Goal: Browse casually: Explore the website without a specific task or goal

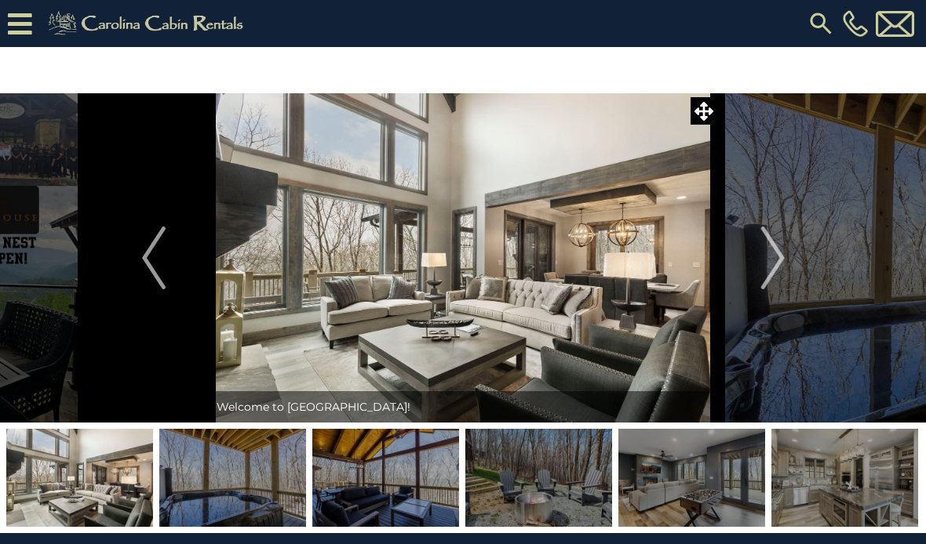
click at [778, 263] on img "Next" at bounding box center [772, 258] width 24 height 63
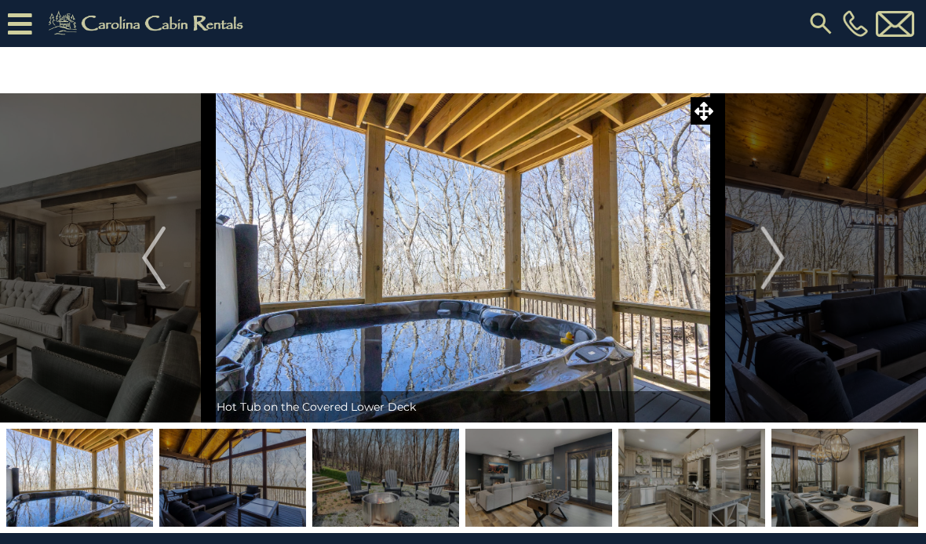
click at [776, 267] on img "Next" at bounding box center [772, 258] width 24 height 63
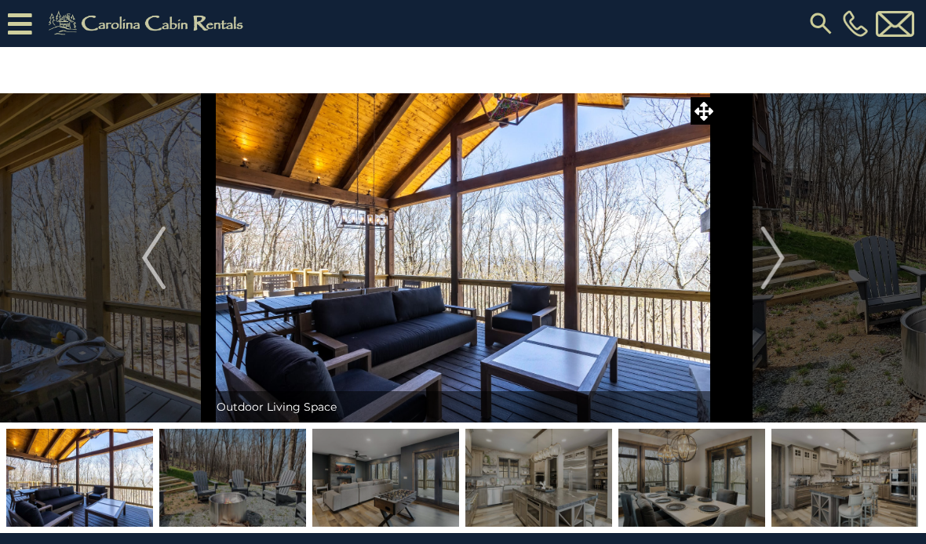
click at [763, 271] on img "Next" at bounding box center [772, 258] width 24 height 63
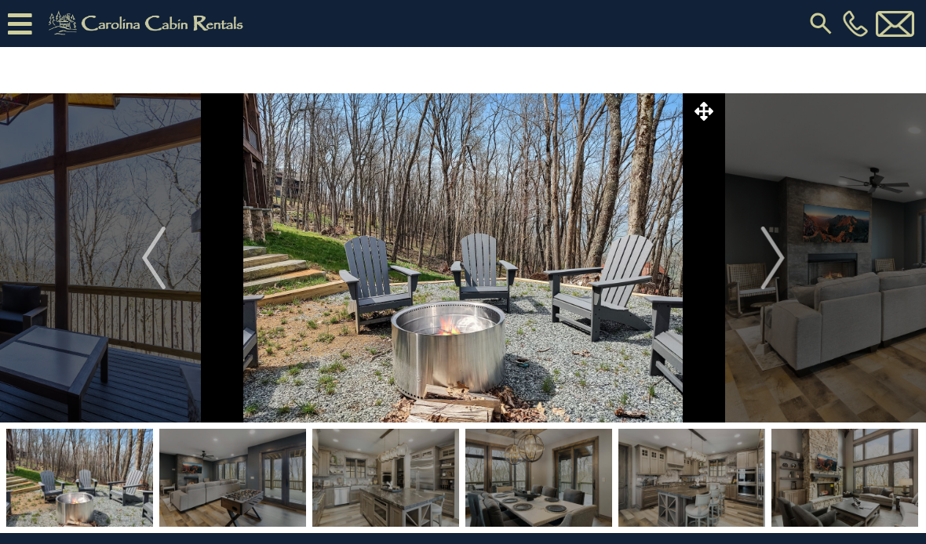
click at [769, 269] on img "Next" at bounding box center [772, 258] width 24 height 63
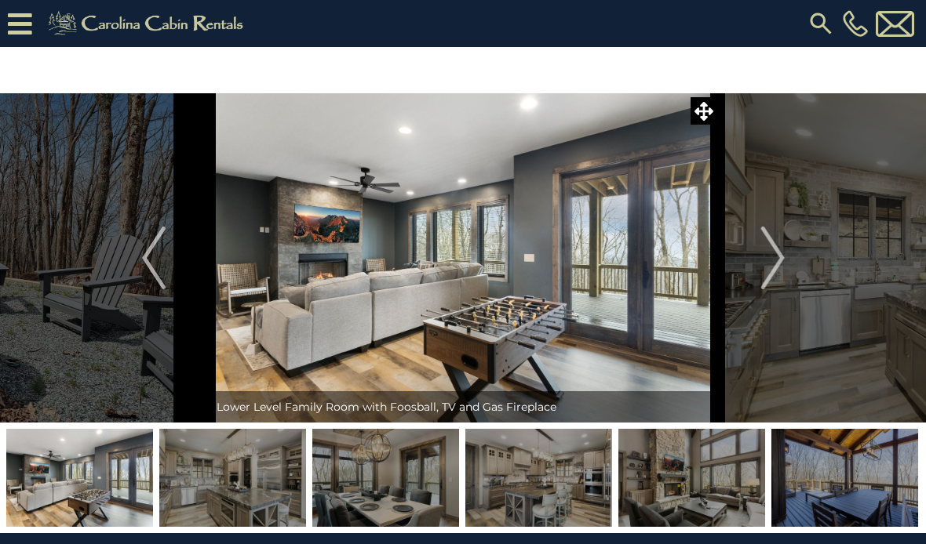
click at [770, 263] on img "Next" at bounding box center [772, 258] width 24 height 63
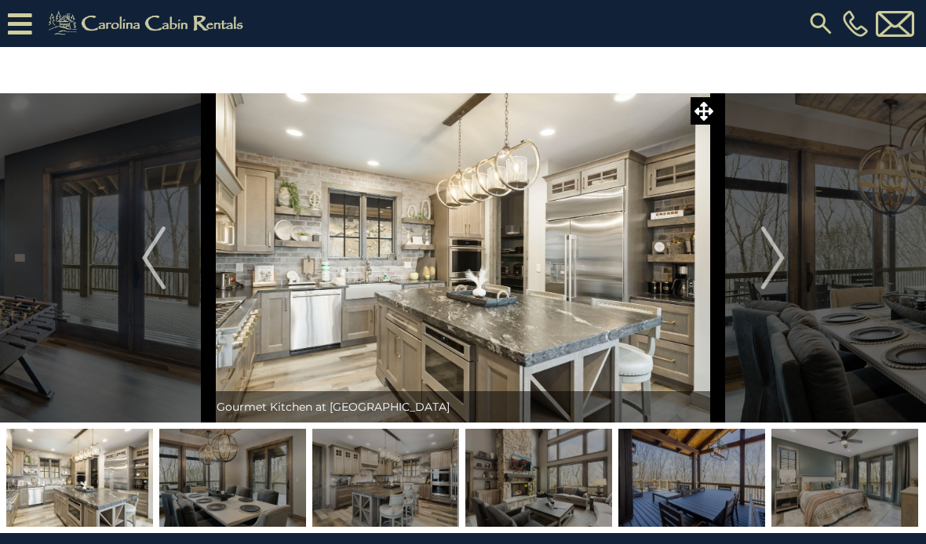
click at [766, 259] on img "Next" at bounding box center [772, 258] width 24 height 63
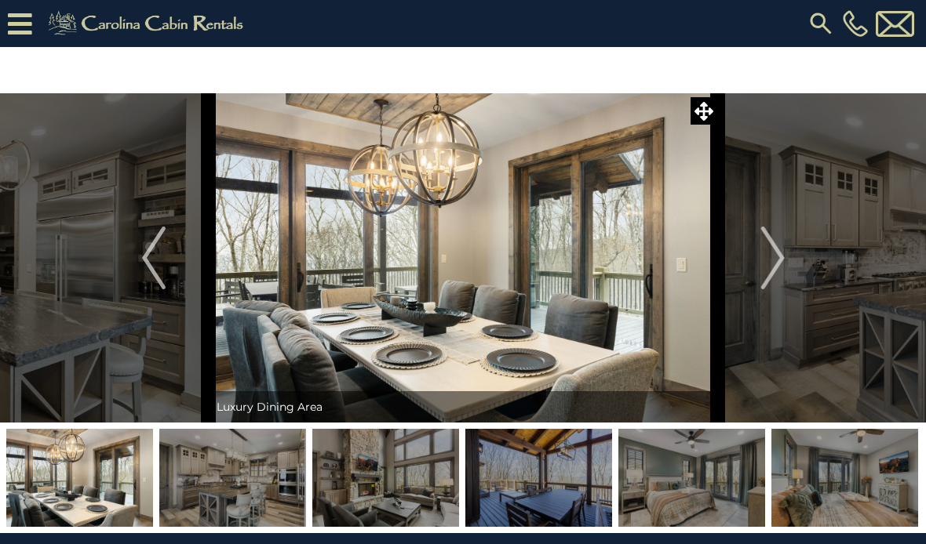
click at [769, 267] on img "Next" at bounding box center [772, 258] width 24 height 63
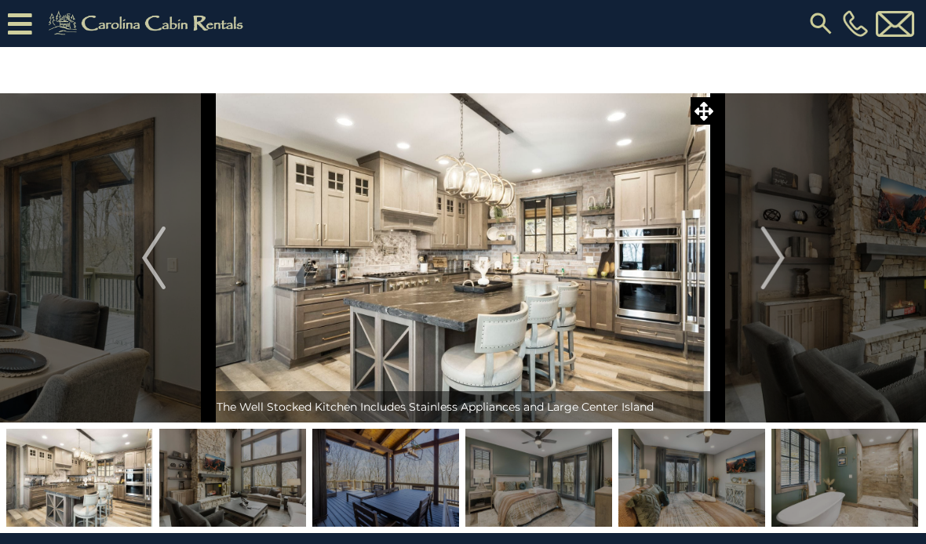
click at [769, 267] on img "Next" at bounding box center [772, 258] width 24 height 63
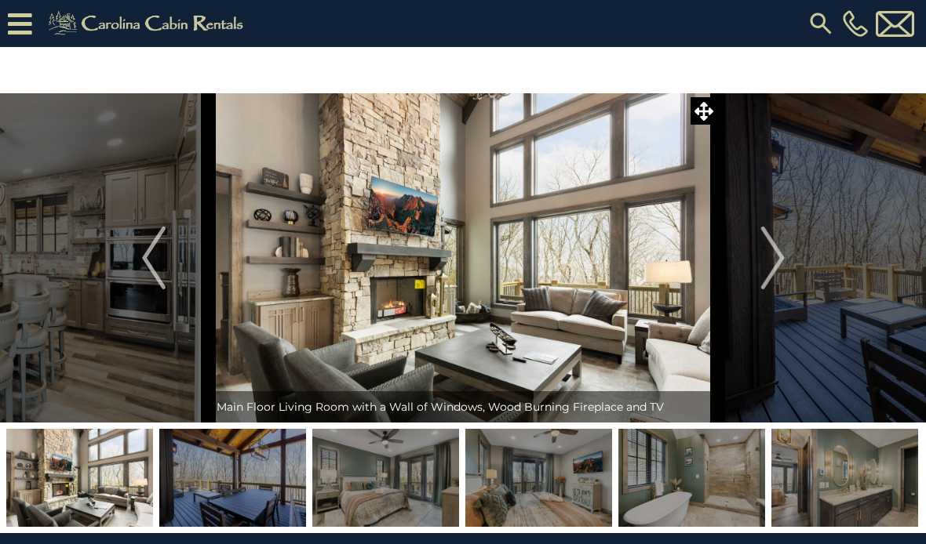
click at [768, 260] on img "Next" at bounding box center [772, 258] width 24 height 63
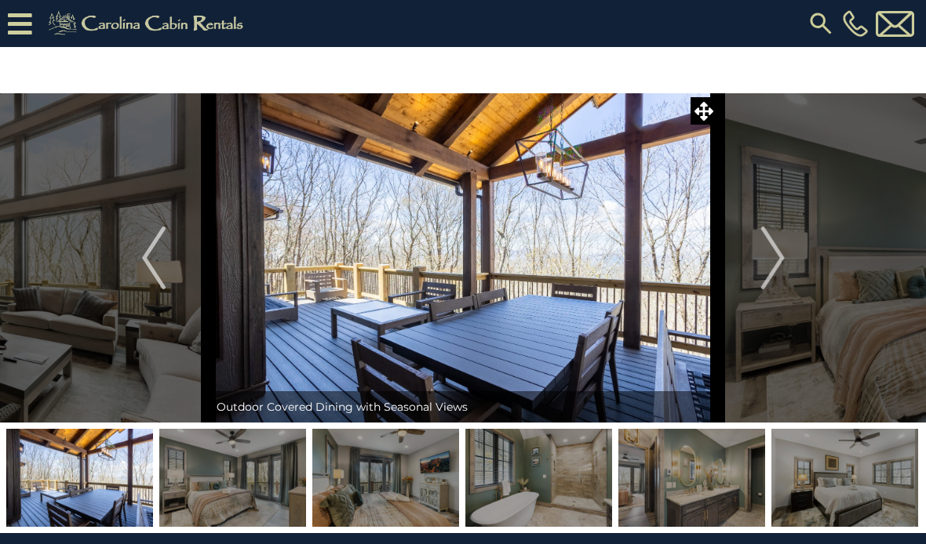
click at [163, 255] on img "Previous" at bounding box center [154, 258] width 24 height 63
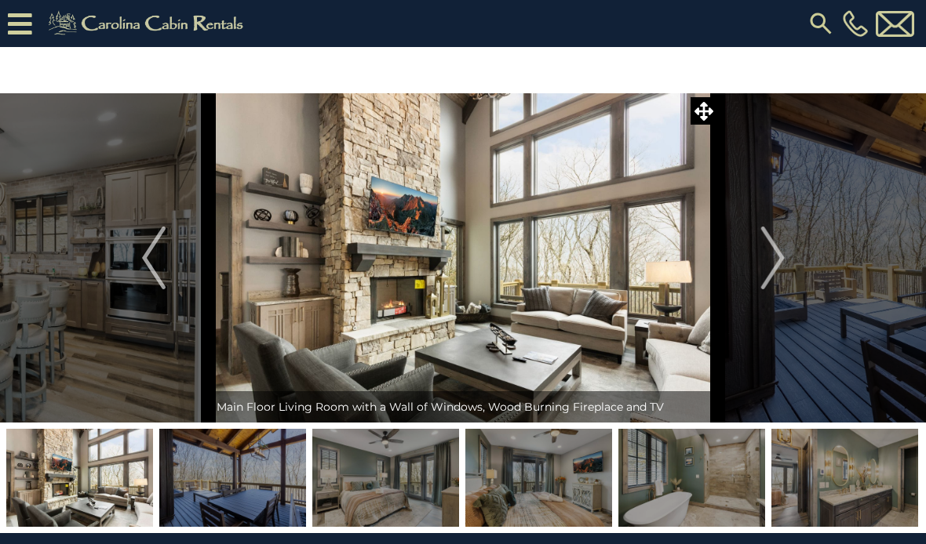
click at [772, 260] on img "Next" at bounding box center [772, 258] width 24 height 63
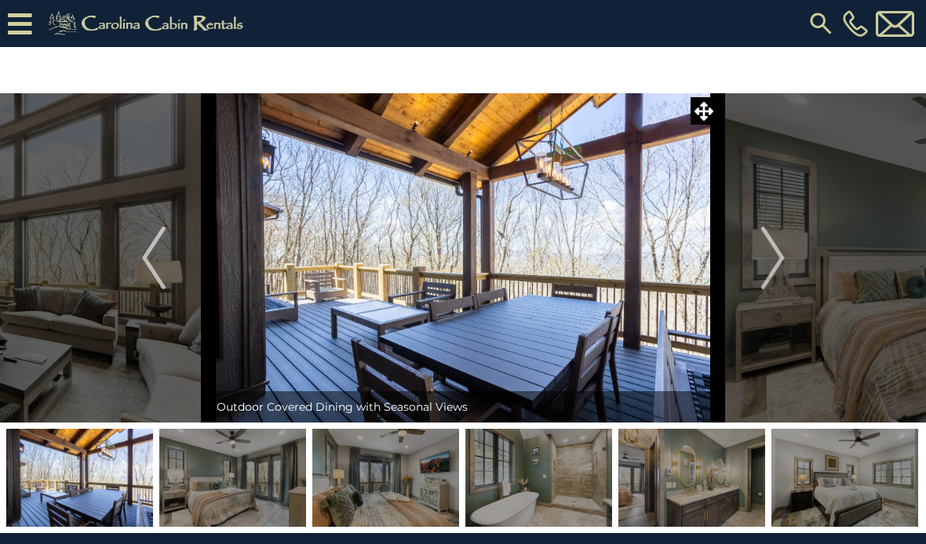
click at [764, 263] on img "Next" at bounding box center [772, 258] width 24 height 63
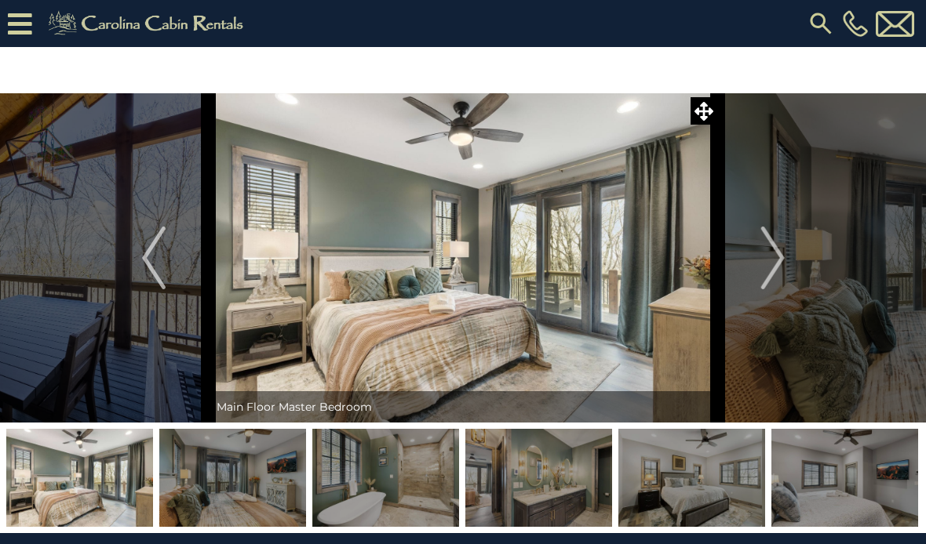
click at [776, 262] on img "Next" at bounding box center [772, 258] width 24 height 63
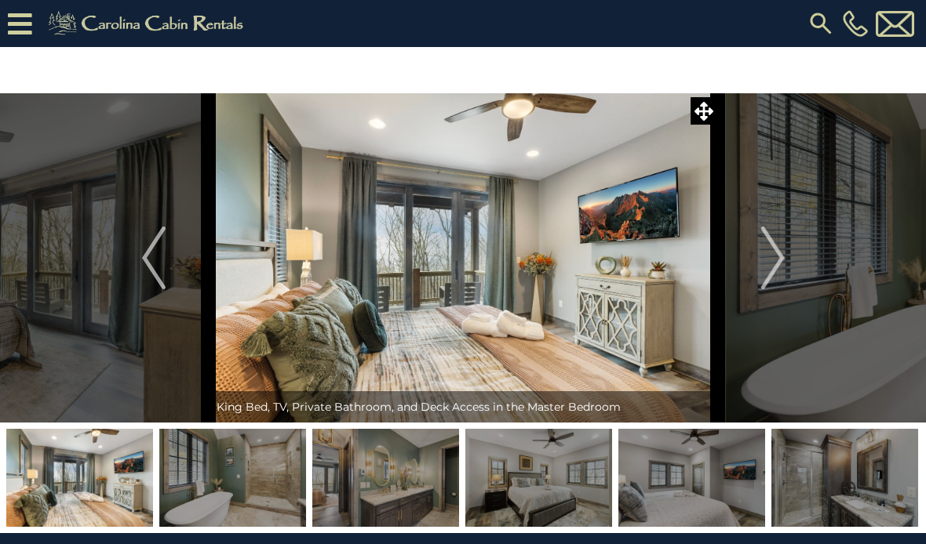
click at [775, 260] on img "Next" at bounding box center [772, 258] width 24 height 63
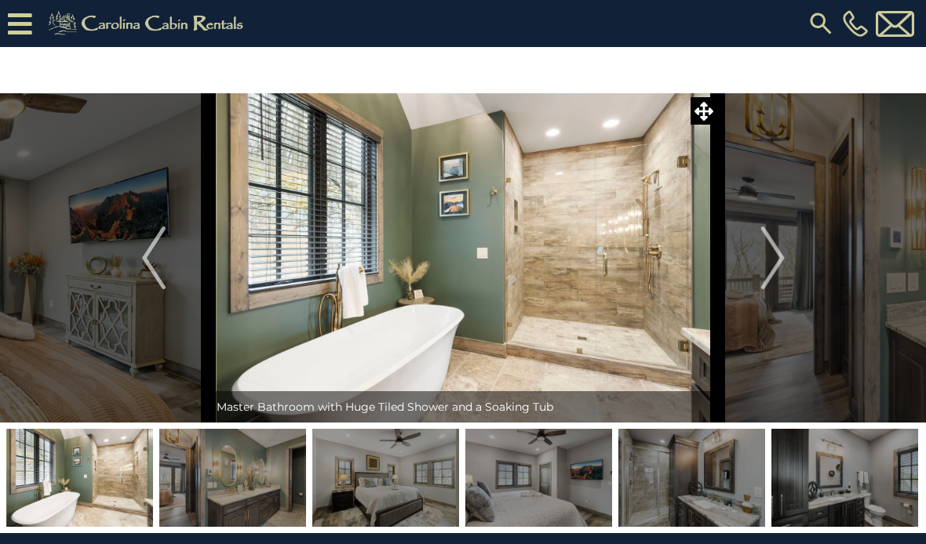
click at [778, 260] on img "Next" at bounding box center [772, 258] width 24 height 63
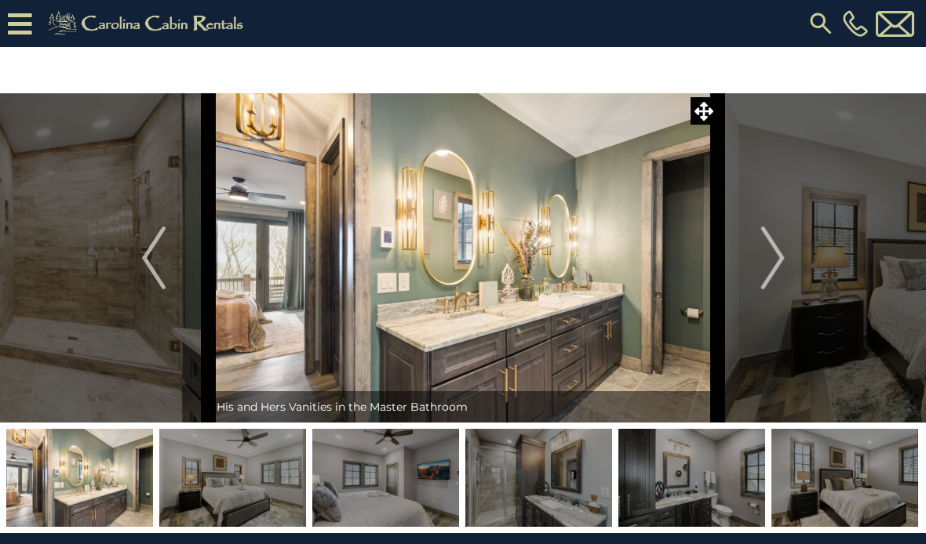
click at [764, 267] on img "Next" at bounding box center [772, 258] width 24 height 63
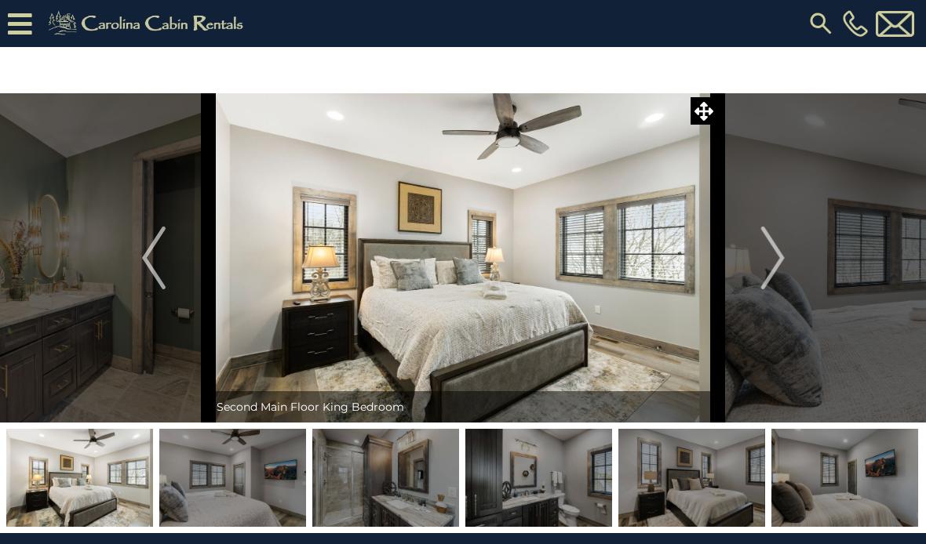
click at [777, 264] on img "Next" at bounding box center [772, 258] width 24 height 63
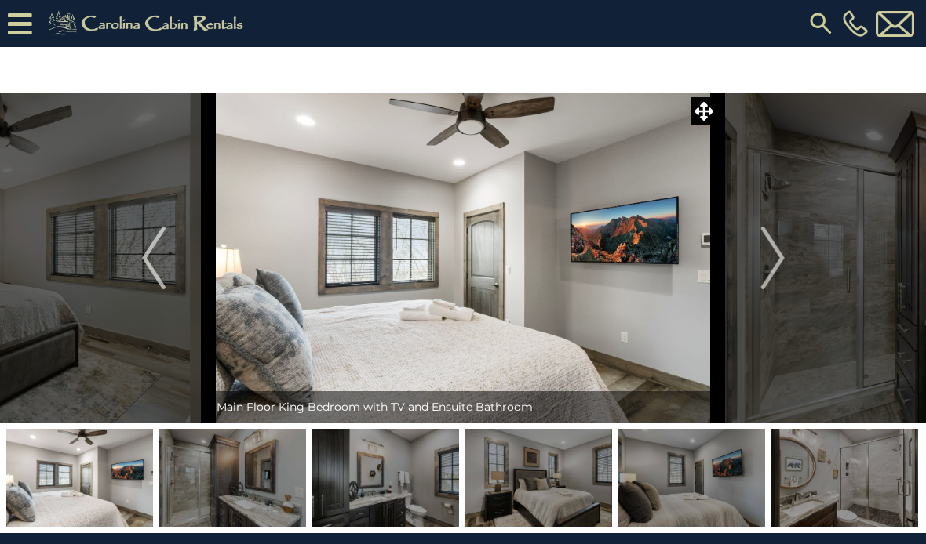
click at [775, 256] on img "Next" at bounding box center [772, 258] width 24 height 63
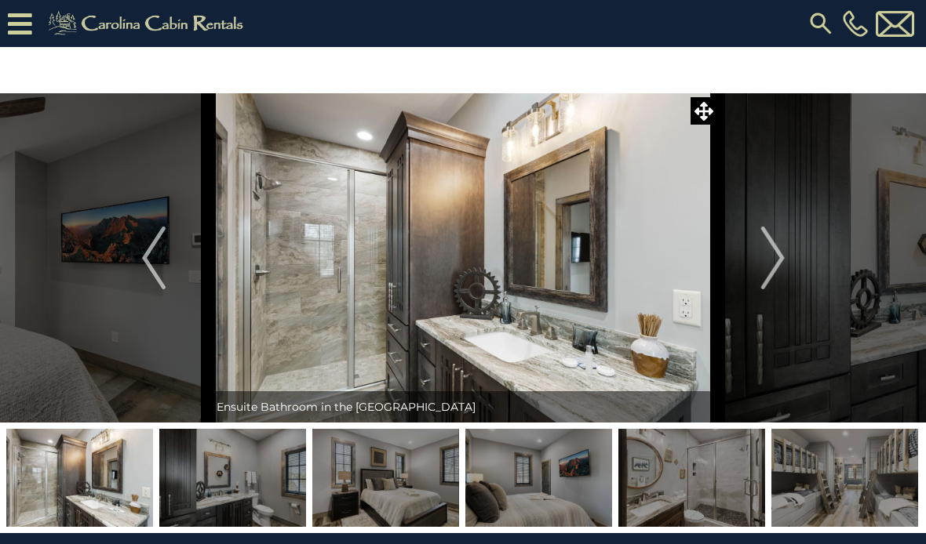
click at [766, 264] on img "Next" at bounding box center [772, 258] width 24 height 63
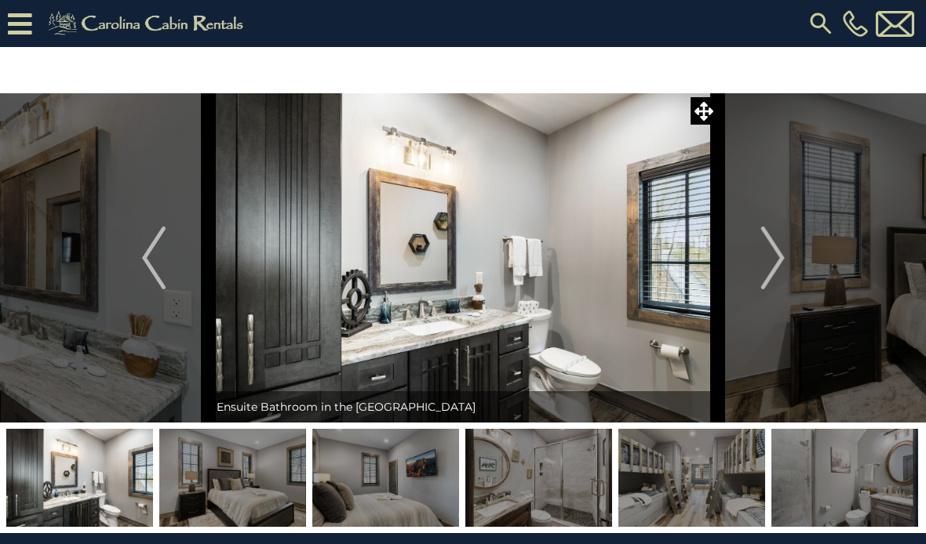
click at [769, 267] on img "Next" at bounding box center [772, 258] width 24 height 63
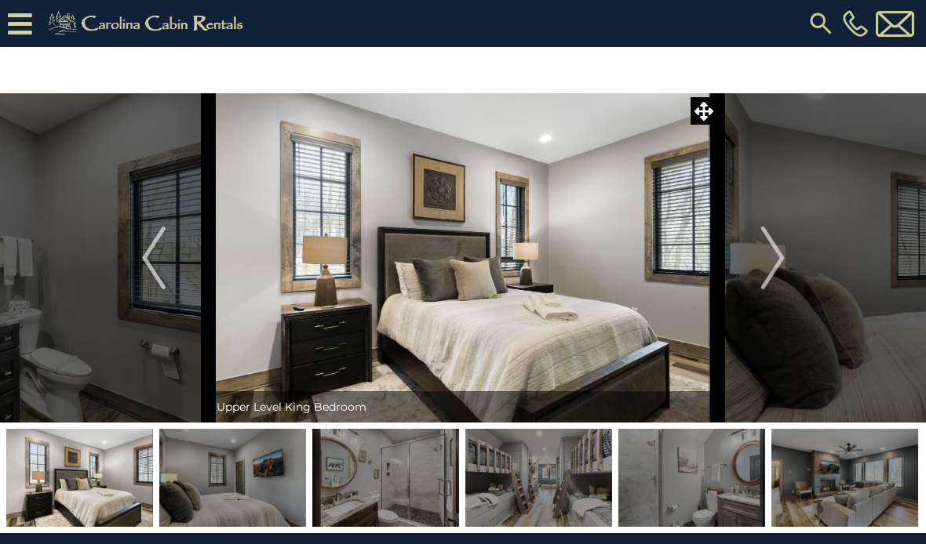
click at [777, 261] on img "Next" at bounding box center [772, 258] width 24 height 63
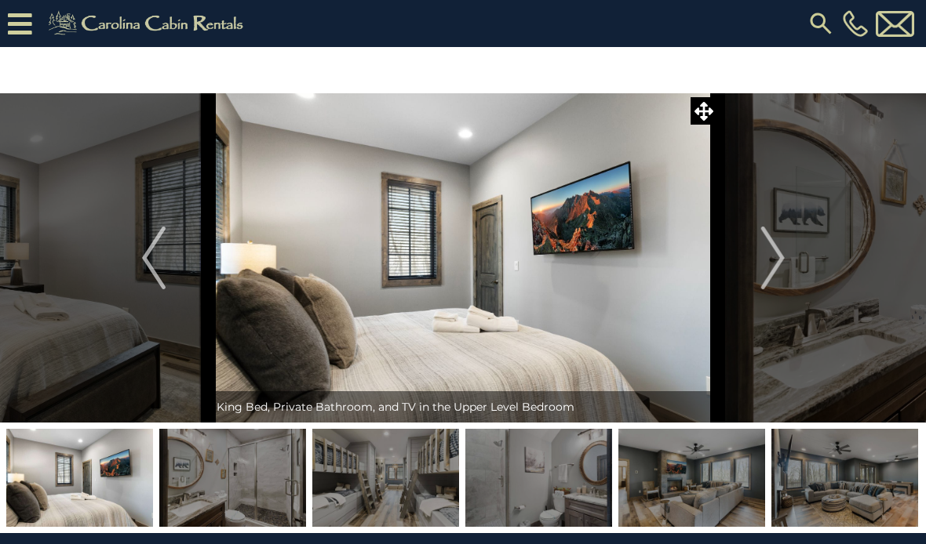
click at [774, 263] on img "Next" at bounding box center [772, 258] width 24 height 63
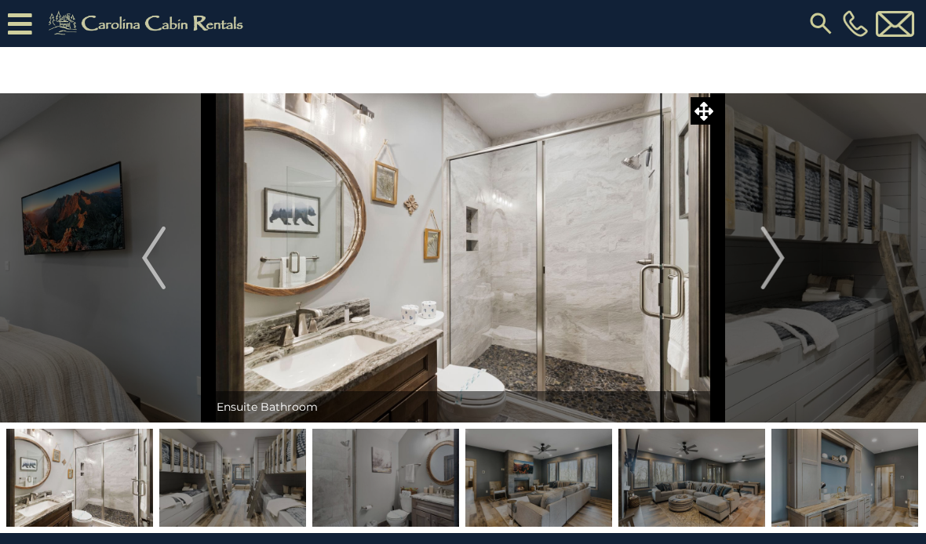
click at [778, 260] on img "Next" at bounding box center [772, 258] width 24 height 63
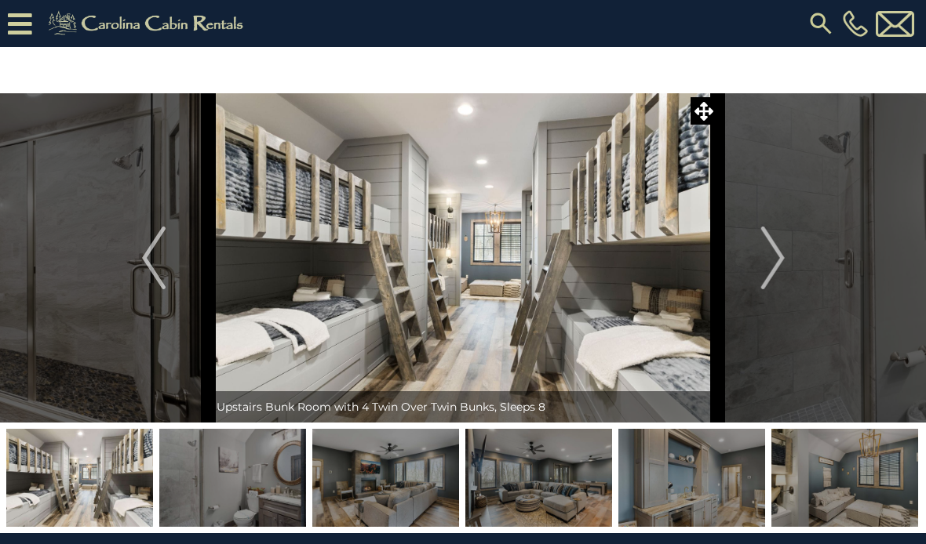
click at [772, 263] on img "Next" at bounding box center [772, 258] width 24 height 63
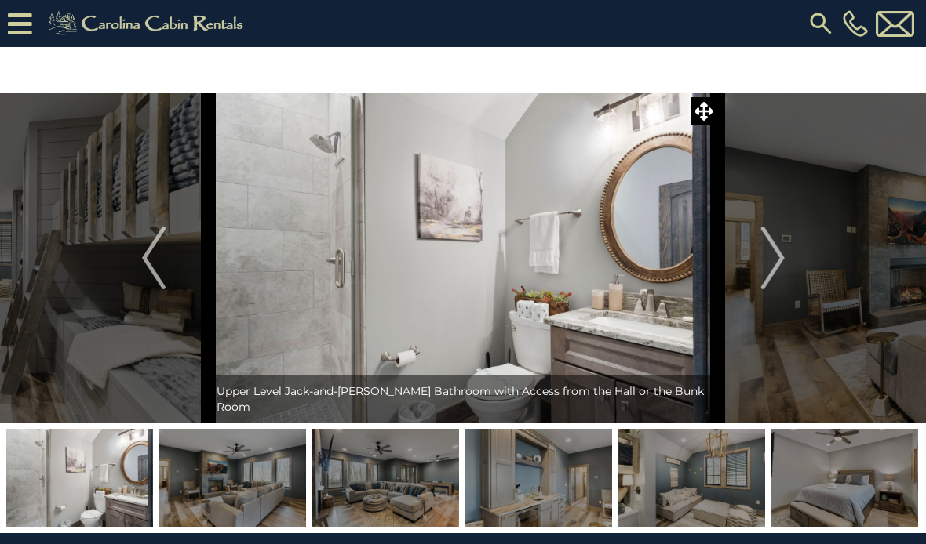
click at [777, 259] on img "Next" at bounding box center [772, 258] width 24 height 63
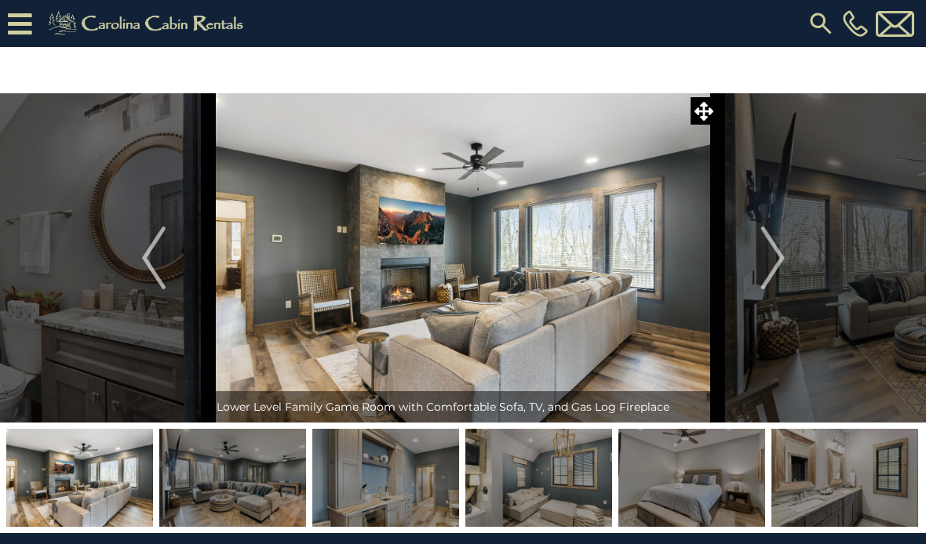
click at [773, 259] on img "Next" at bounding box center [772, 258] width 24 height 63
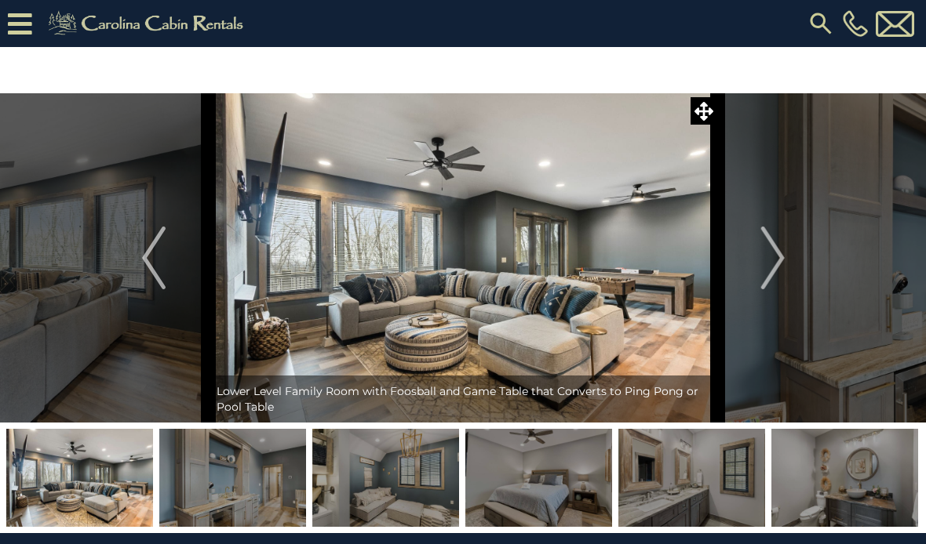
click at [773, 260] on img "Next" at bounding box center [772, 258] width 24 height 63
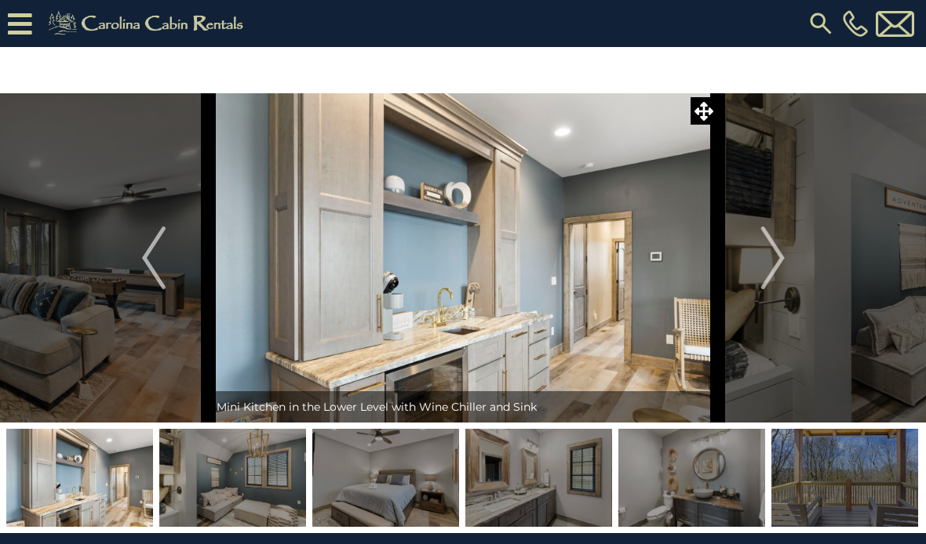
click at [777, 259] on img "Next" at bounding box center [772, 258] width 24 height 63
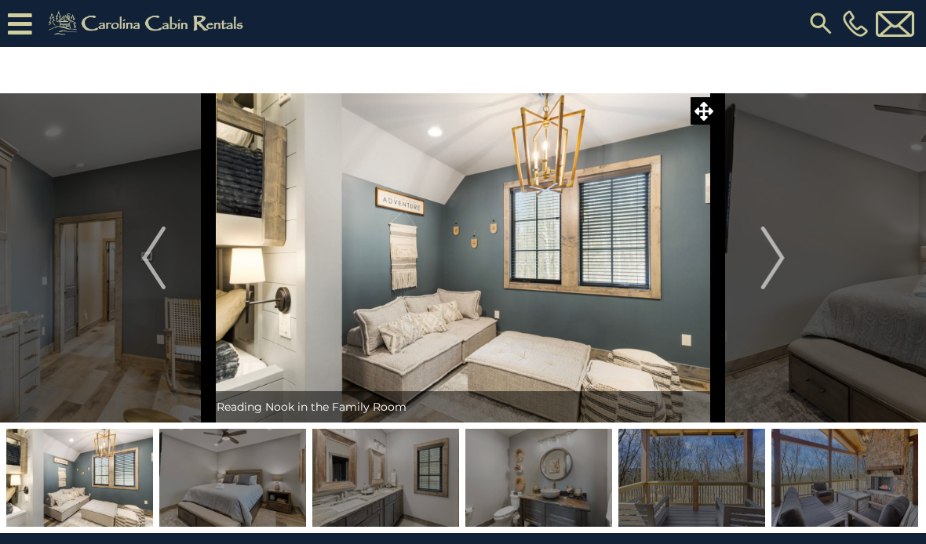
click at [773, 260] on img "Next" at bounding box center [772, 258] width 24 height 63
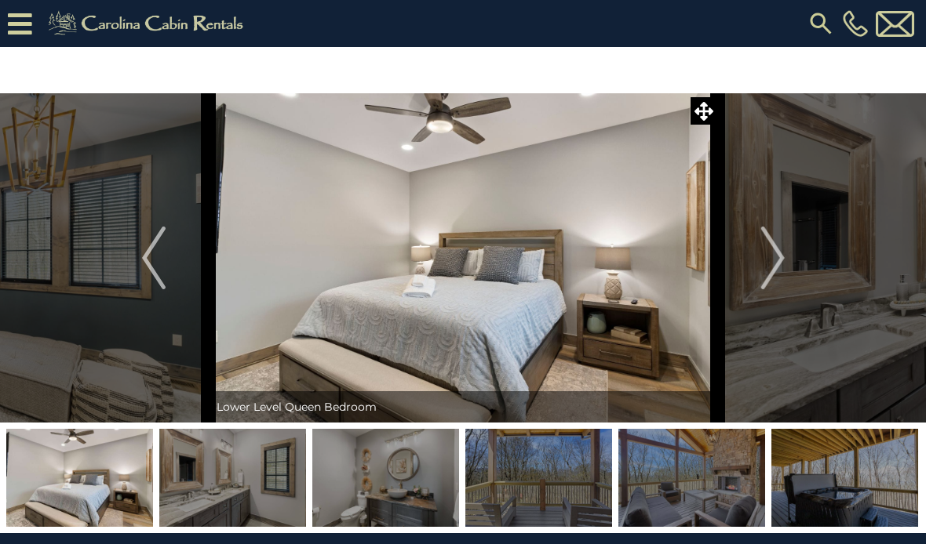
click at [776, 260] on img "Next" at bounding box center [772, 258] width 24 height 63
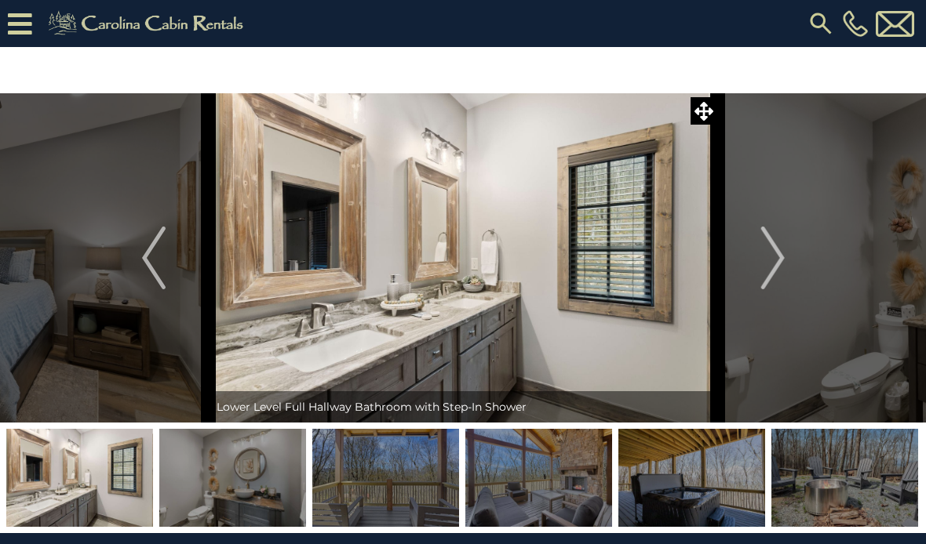
click at [773, 261] on img "Next" at bounding box center [772, 258] width 24 height 63
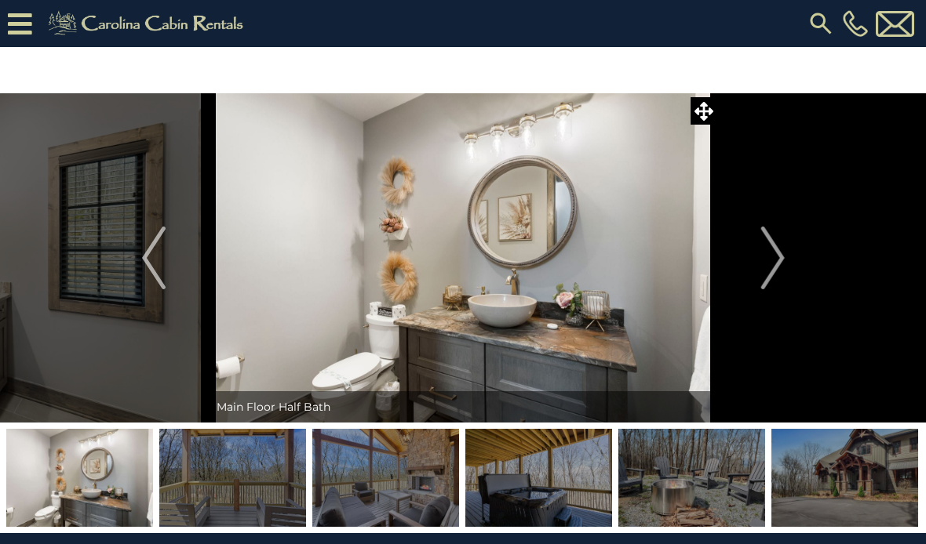
click at [770, 263] on img "Next" at bounding box center [772, 258] width 24 height 63
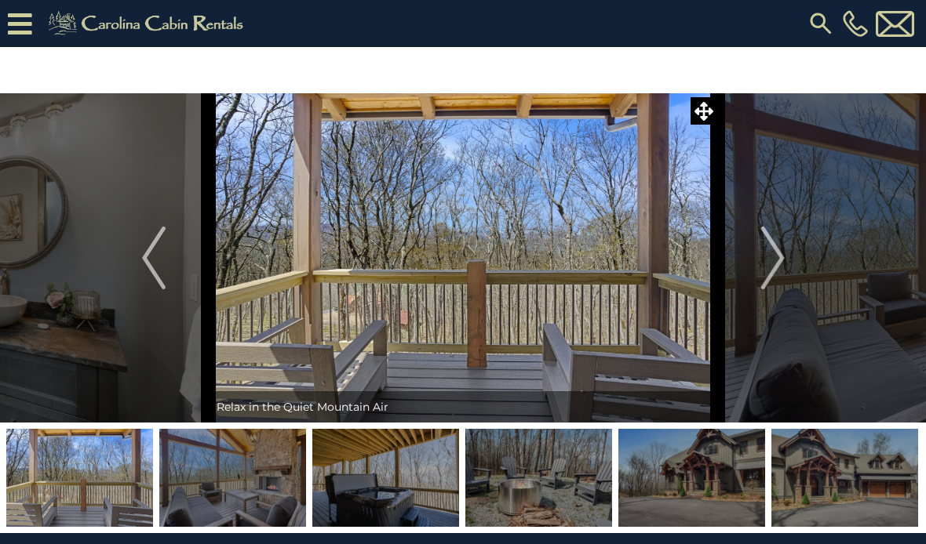
click at [771, 262] on img "Next" at bounding box center [772, 258] width 24 height 63
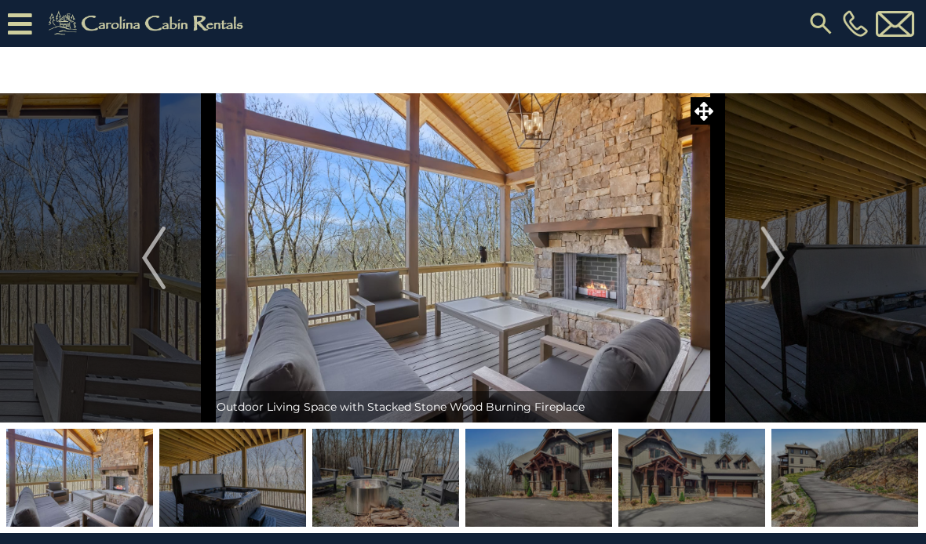
click at [769, 264] on img "Next" at bounding box center [772, 258] width 24 height 63
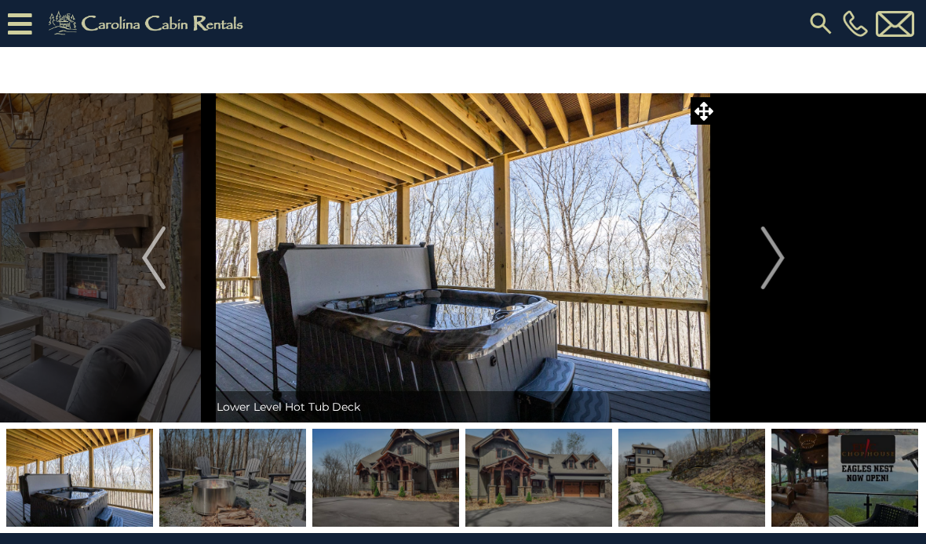
click at [771, 263] on img "Next" at bounding box center [772, 258] width 24 height 63
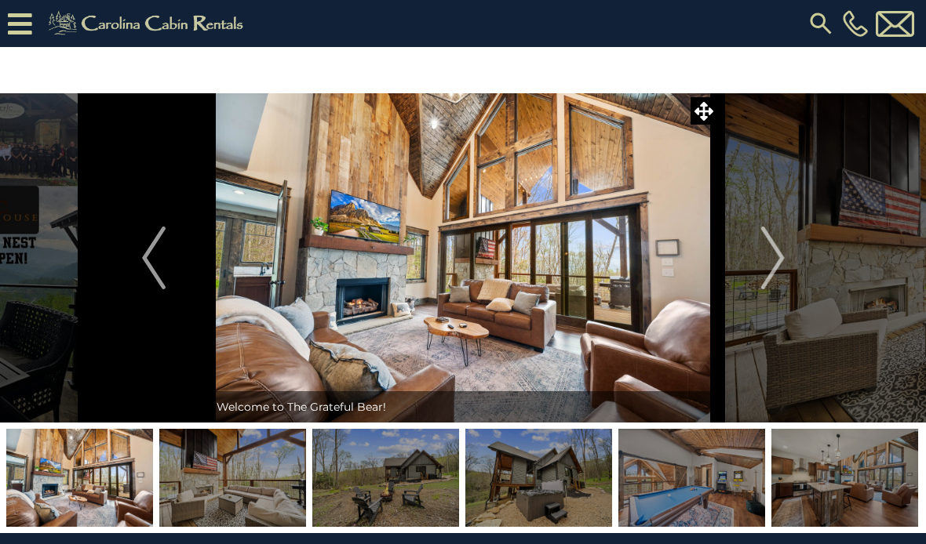
click at [768, 277] on img "Next" at bounding box center [772, 258] width 24 height 63
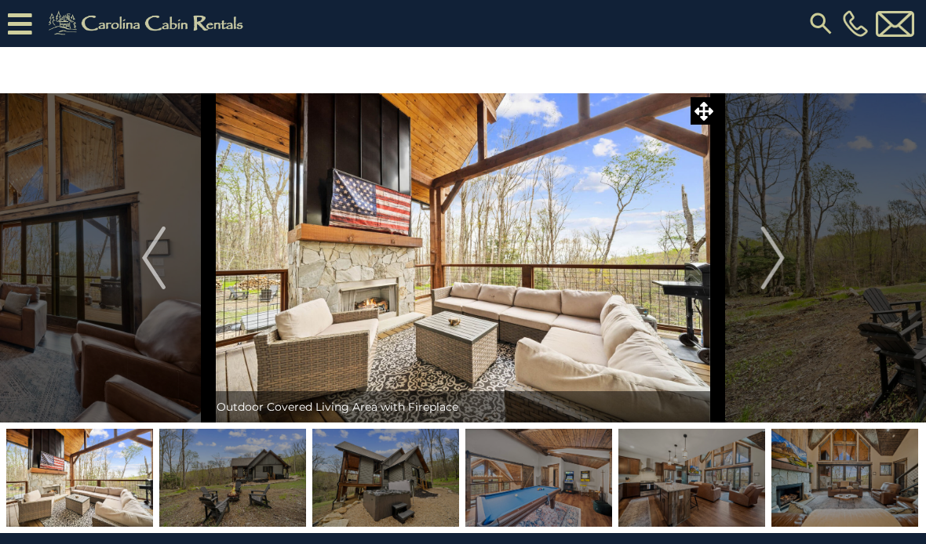
click at [764, 259] on img "Next" at bounding box center [772, 258] width 24 height 63
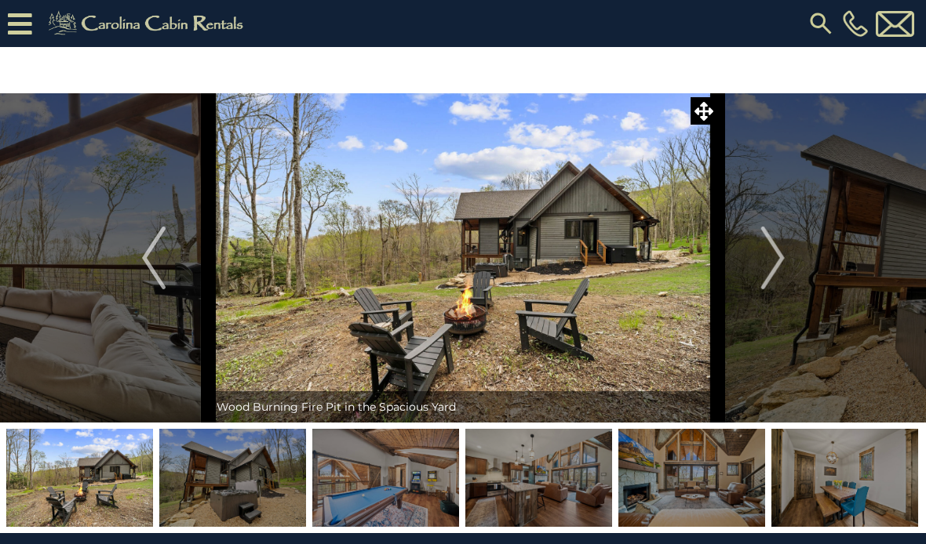
click at [770, 253] on img "Next" at bounding box center [772, 258] width 24 height 63
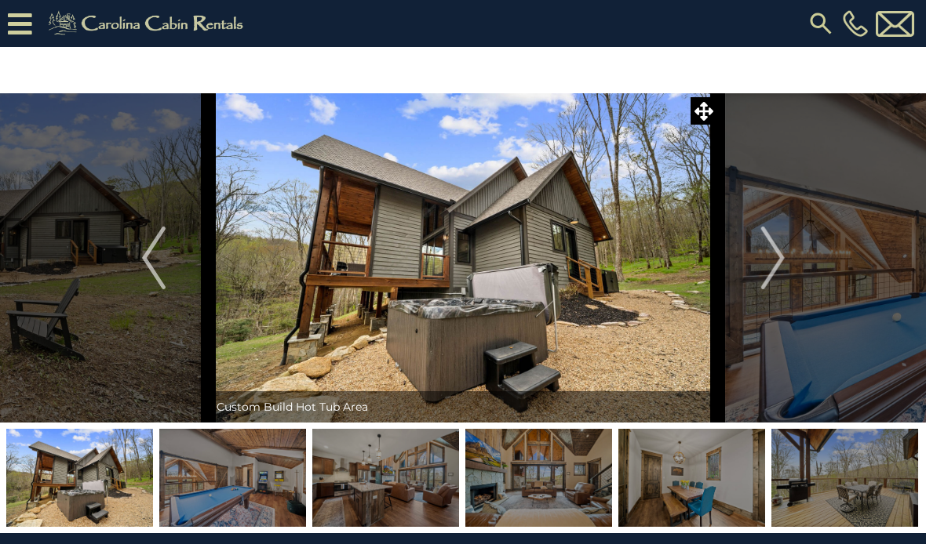
click at [768, 259] on img "Next" at bounding box center [772, 258] width 24 height 63
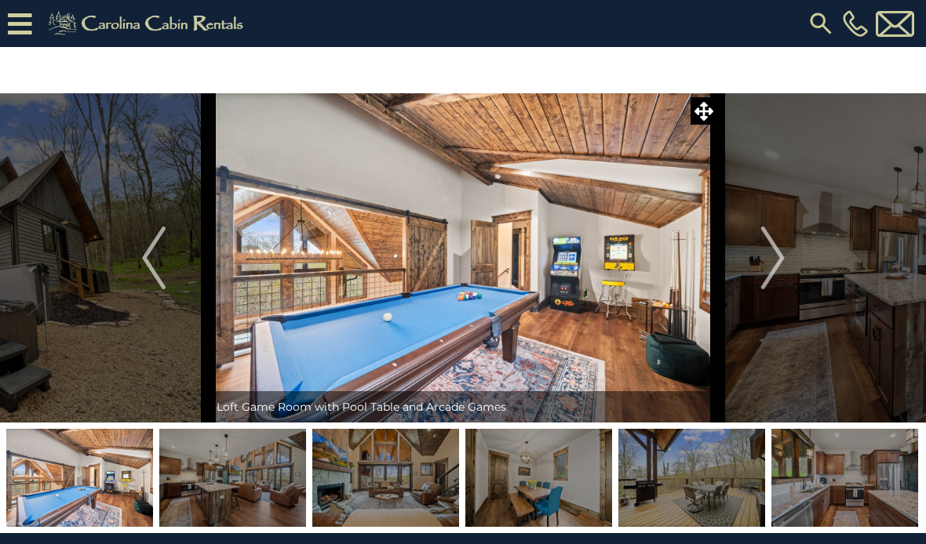
click at [773, 254] on img "Next" at bounding box center [772, 258] width 24 height 63
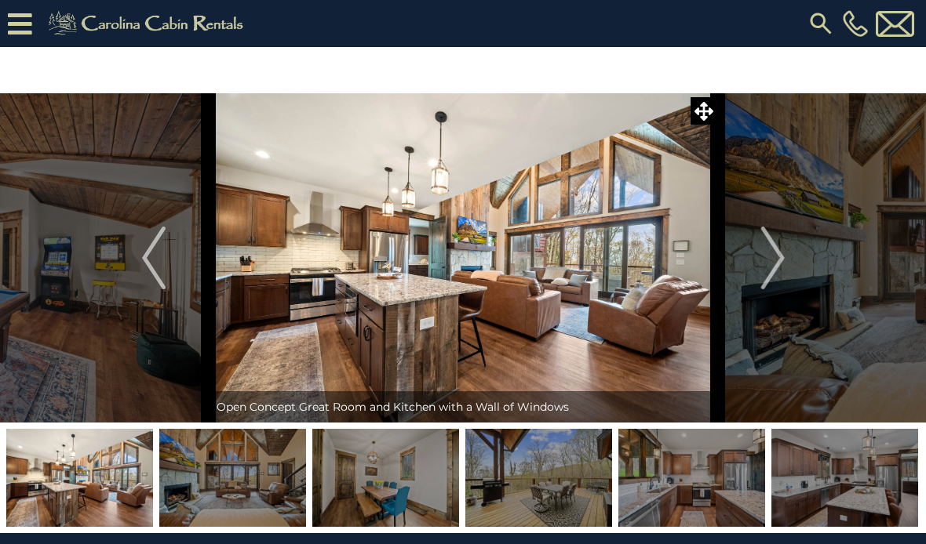
click at [761, 260] on img "Next" at bounding box center [772, 258] width 24 height 63
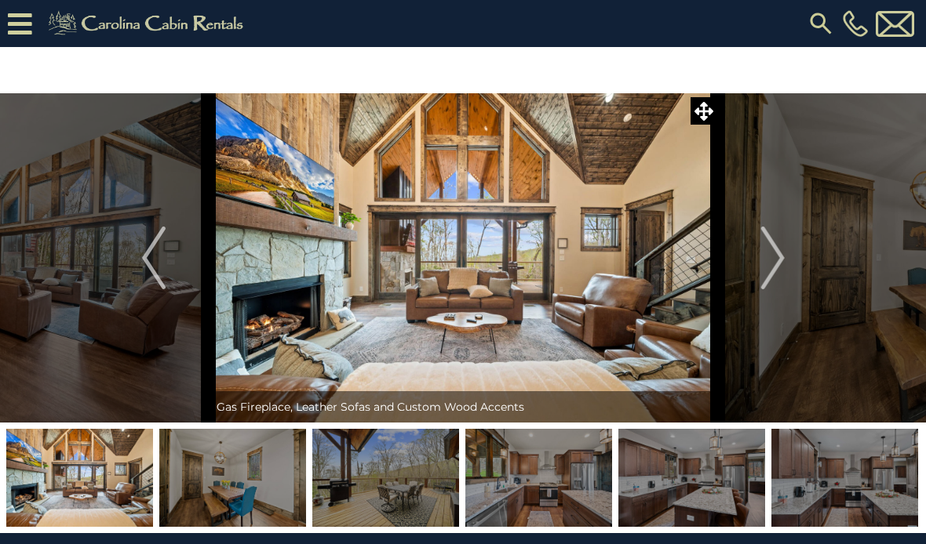
click at [758, 264] on button "Next" at bounding box center [773, 257] width 110 height 329
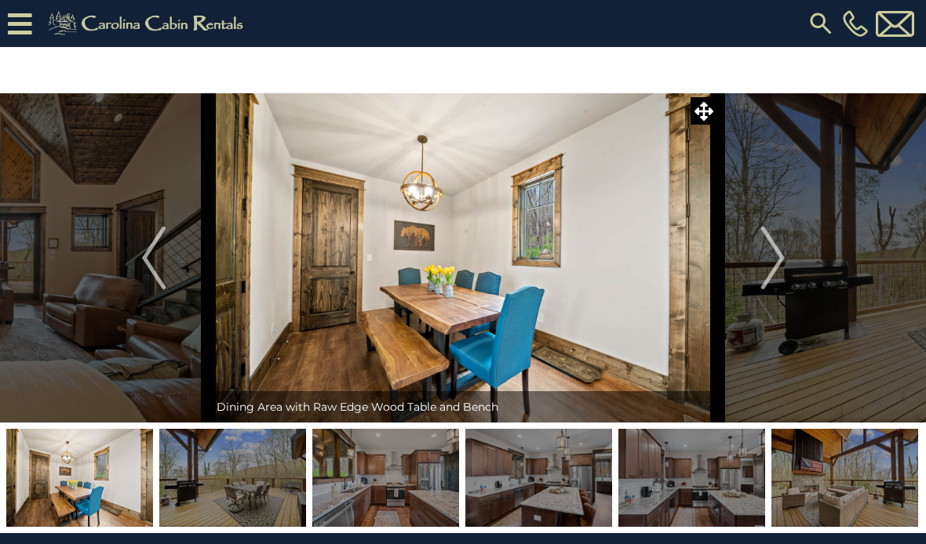
click at [764, 264] on img "Next" at bounding box center [772, 258] width 24 height 63
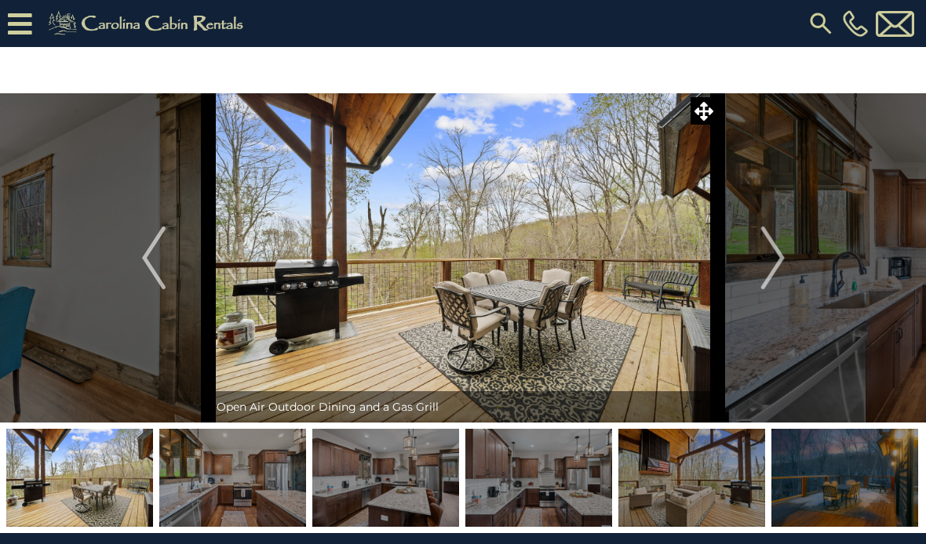
click at [765, 258] on img "Next" at bounding box center [772, 258] width 24 height 63
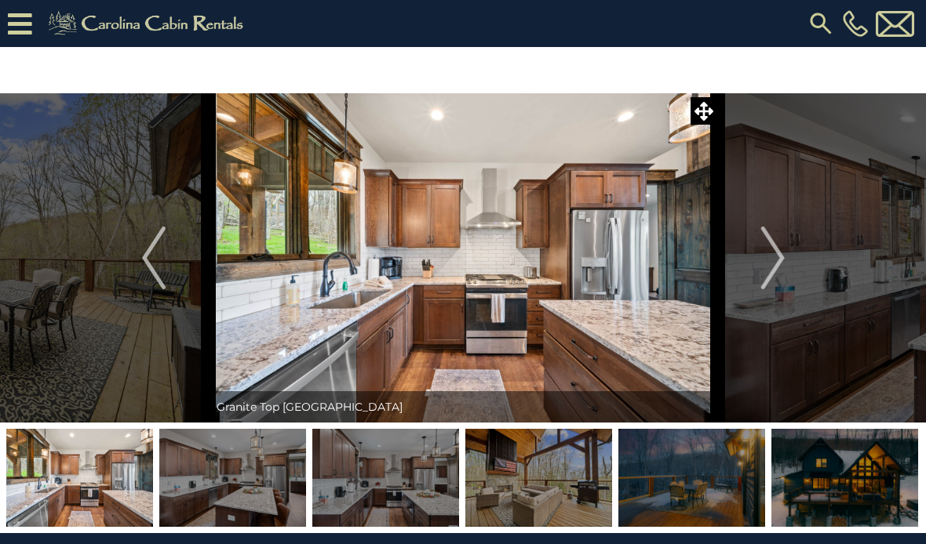
click at [761, 263] on img "Next" at bounding box center [772, 258] width 24 height 63
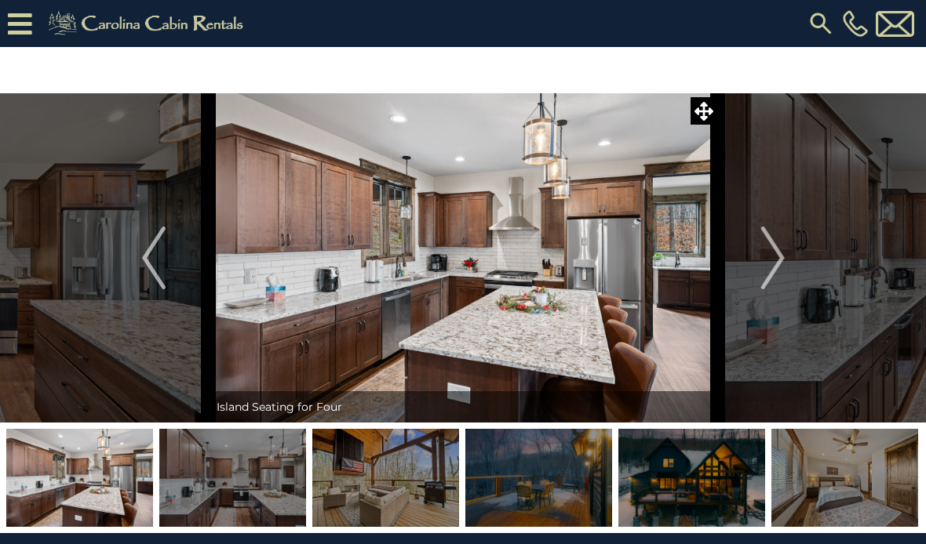
click at [763, 261] on img "Next" at bounding box center [772, 258] width 24 height 63
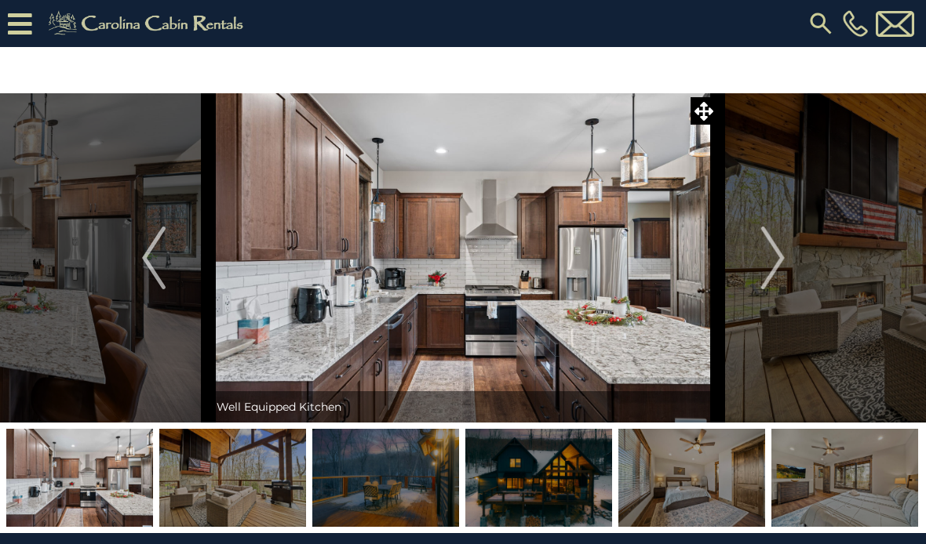
click at [769, 255] on img "Next" at bounding box center [772, 258] width 24 height 63
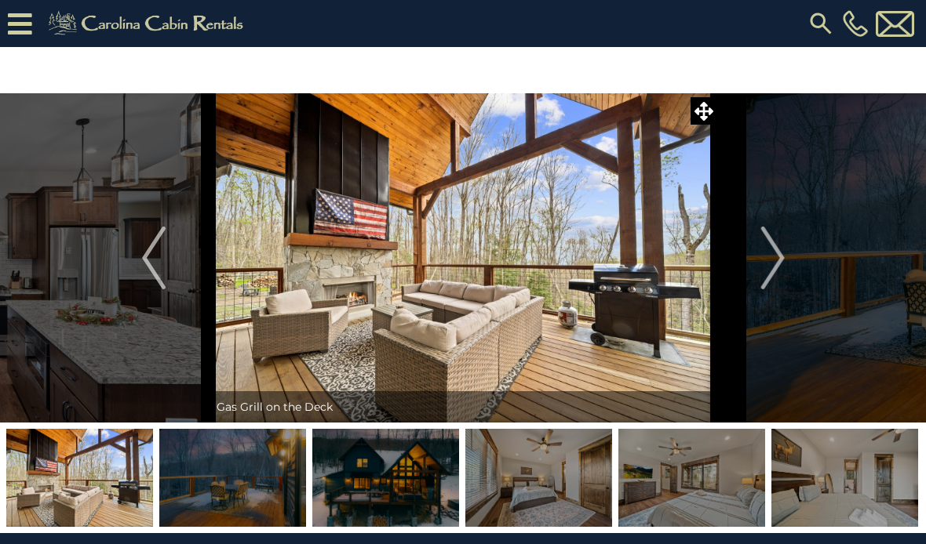
click at [777, 256] on img "Next" at bounding box center [772, 258] width 24 height 63
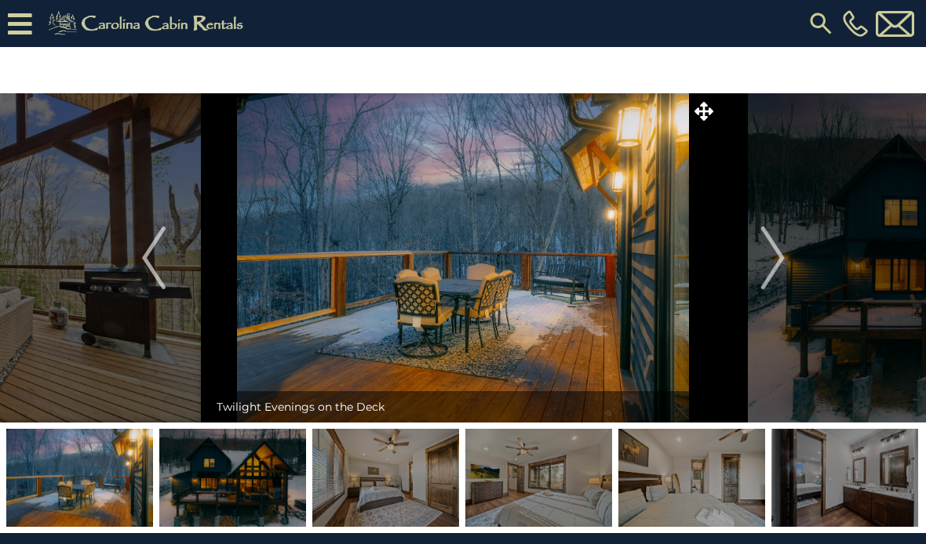
click at [774, 254] on img "Next" at bounding box center [772, 258] width 24 height 63
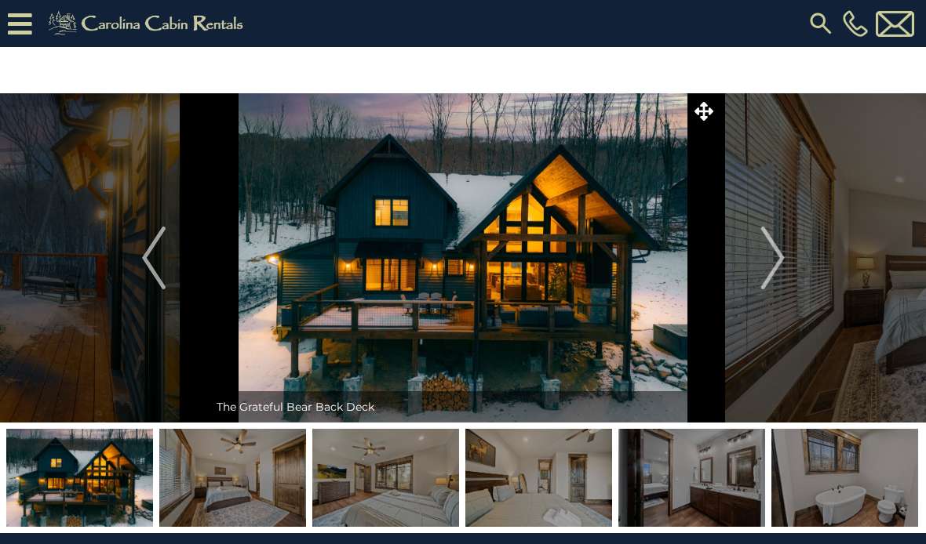
click at [773, 260] on img "Next" at bounding box center [772, 258] width 24 height 63
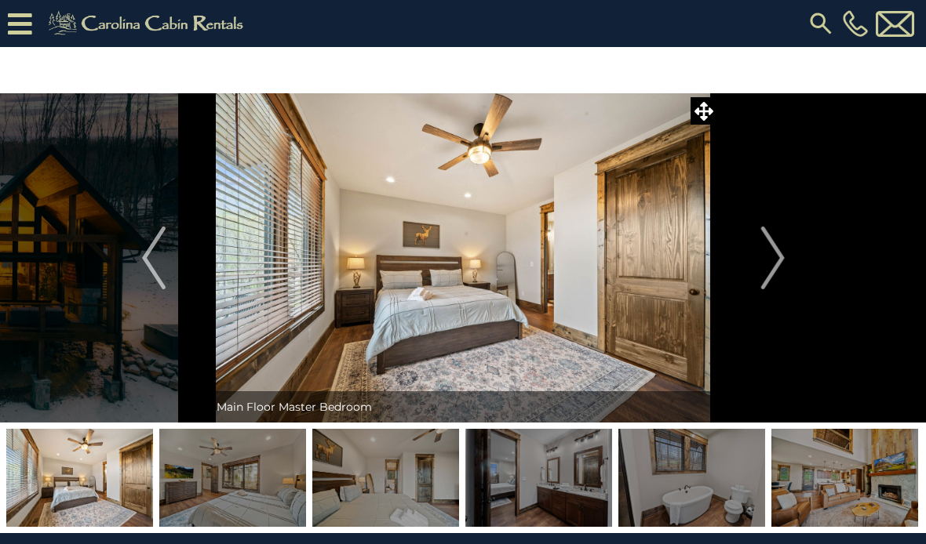
click at [775, 260] on img "Next" at bounding box center [772, 258] width 24 height 63
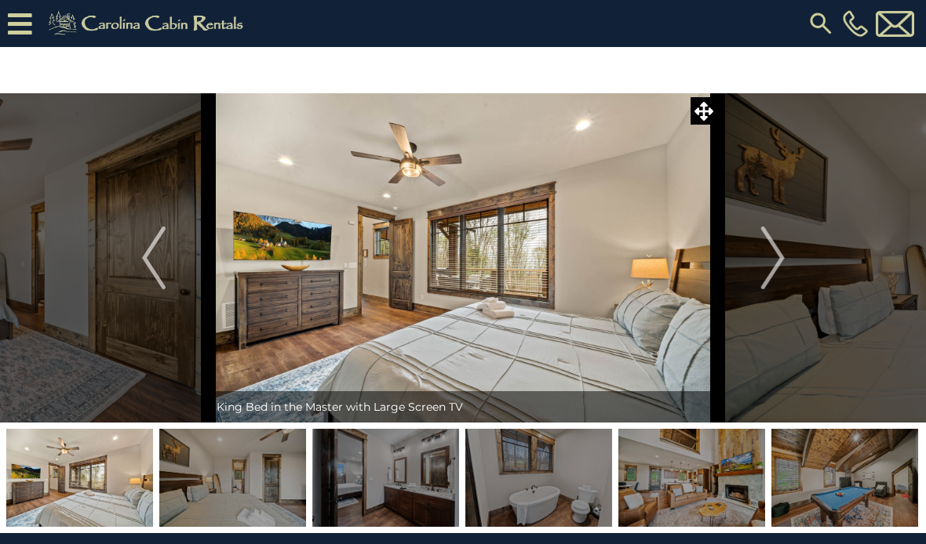
click at [771, 262] on img "Next" at bounding box center [772, 258] width 24 height 63
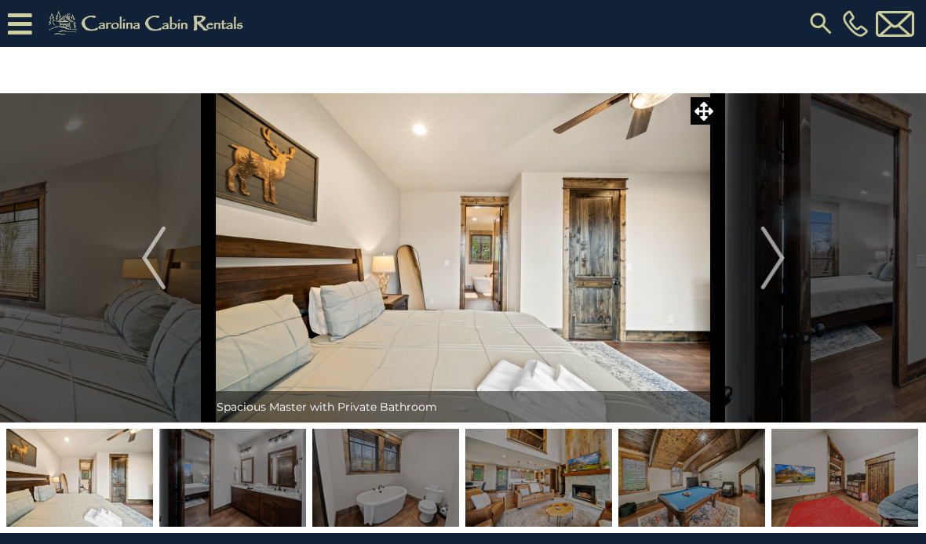
click at [776, 260] on img "Next" at bounding box center [772, 258] width 24 height 63
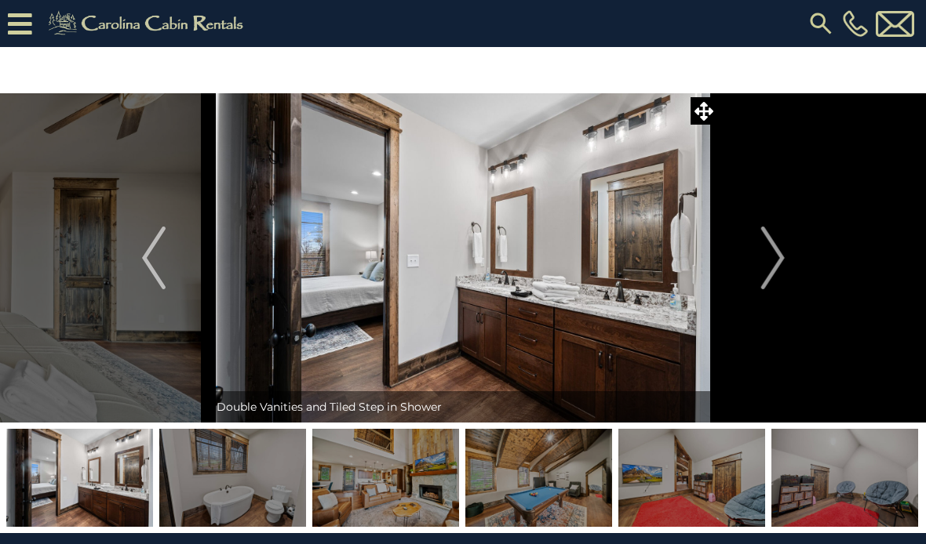
click at [773, 263] on img "Next" at bounding box center [772, 258] width 24 height 63
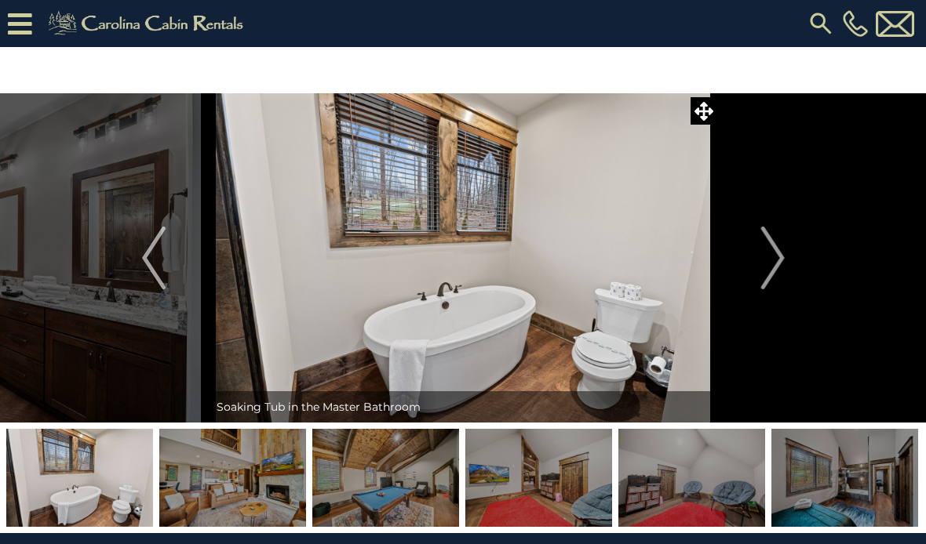
click at [775, 259] on img "Next" at bounding box center [772, 258] width 24 height 63
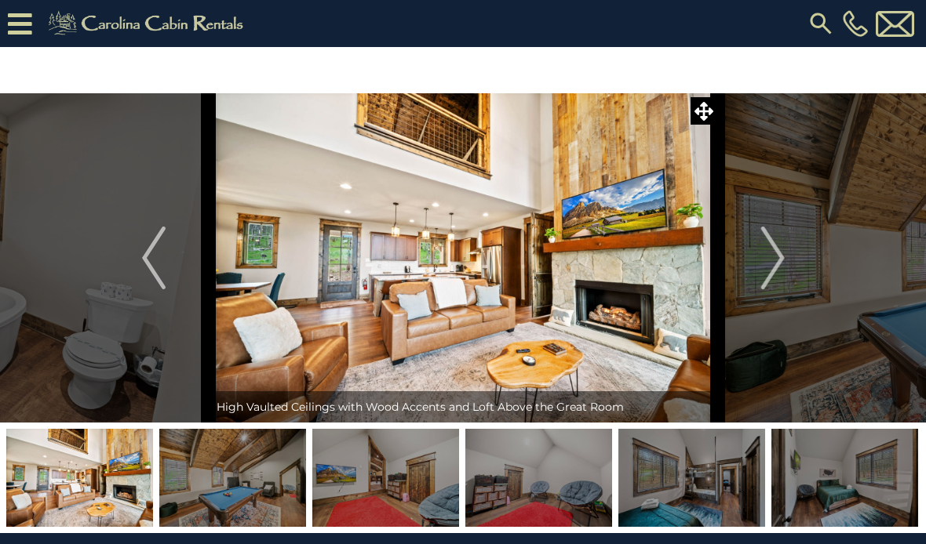
click at [775, 256] on img "Next" at bounding box center [772, 258] width 24 height 63
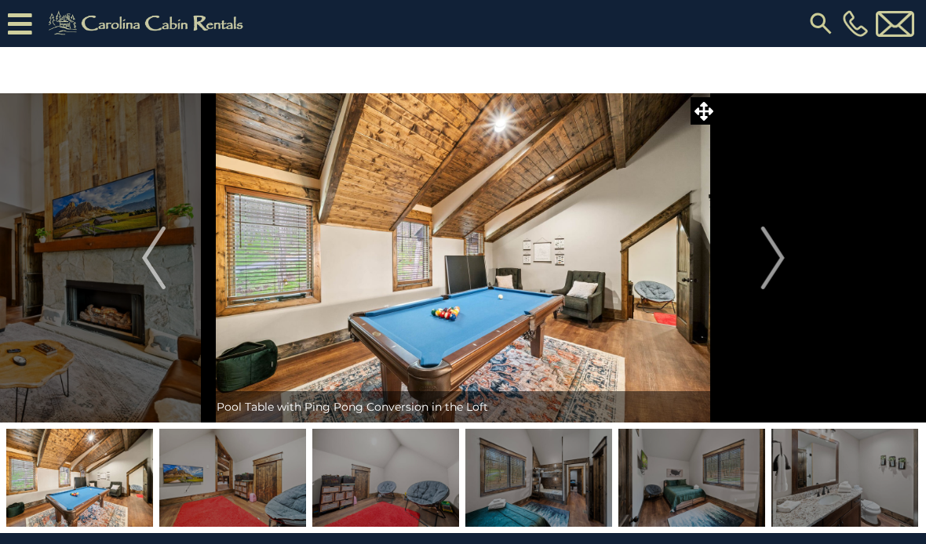
click at [770, 257] on img "Next" at bounding box center [772, 258] width 24 height 63
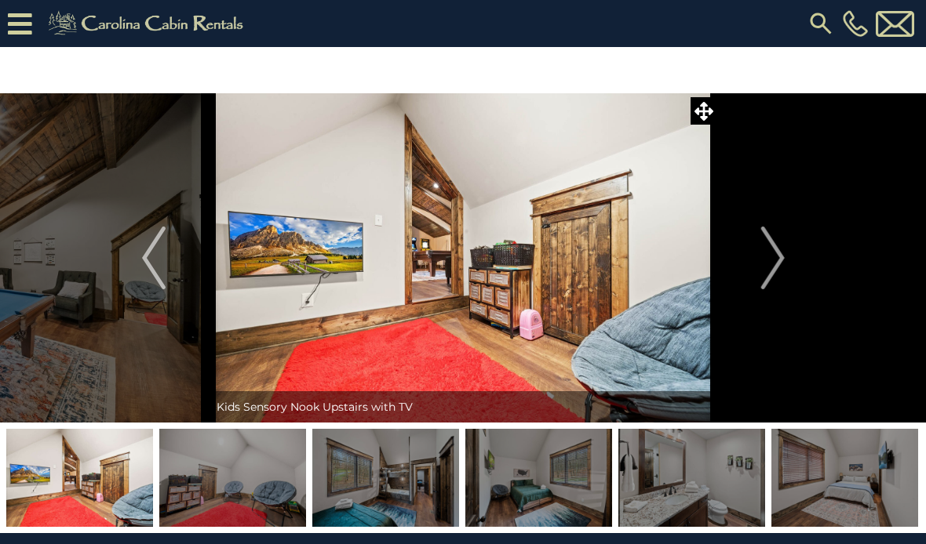
click at [766, 263] on img "Next" at bounding box center [772, 258] width 24 height 63
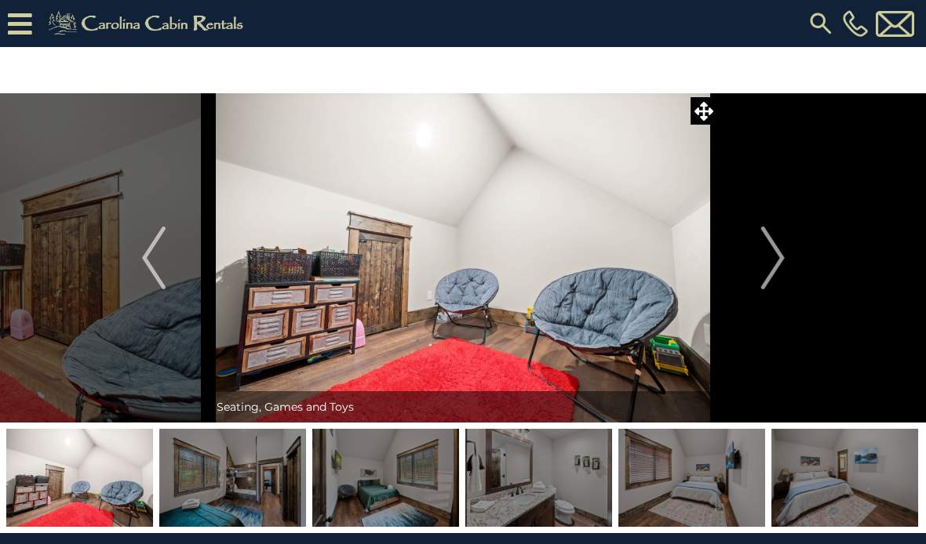
click at [767, 262] on img "Next" at bounding box center [772, 258] width 24 height 63
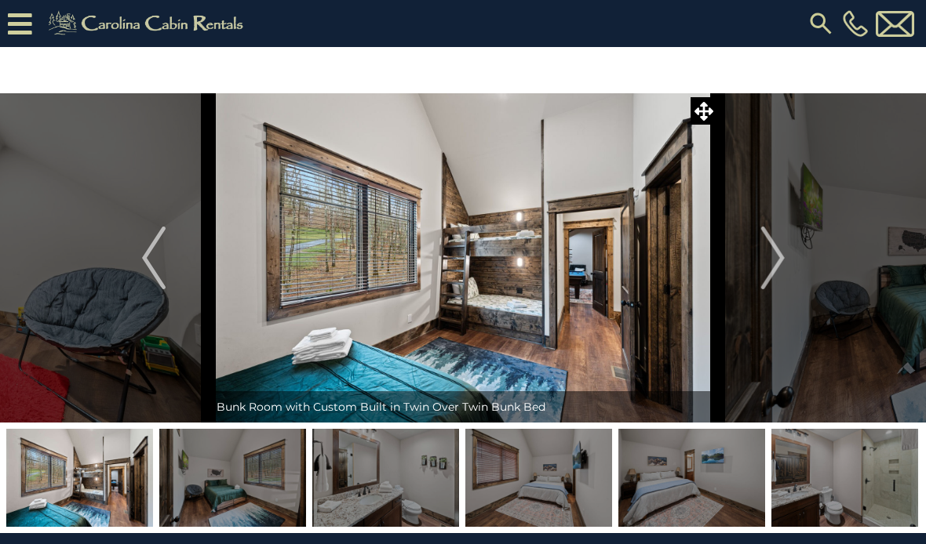
click at [773, 260] on img "Next" at bounding box center [772, 258] width 24 height 63
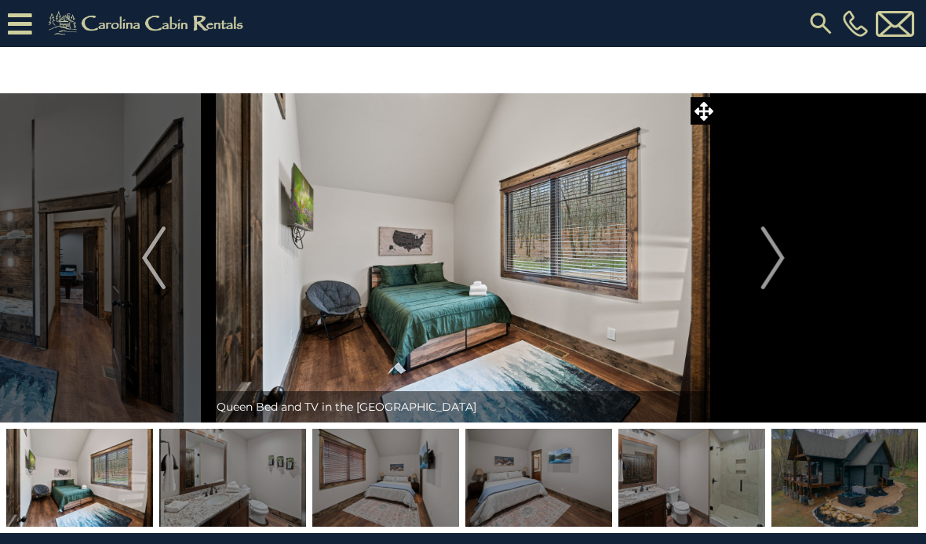
click at [780, 259] on img "Next" at bounding box center [772, 258] width 24 height 63
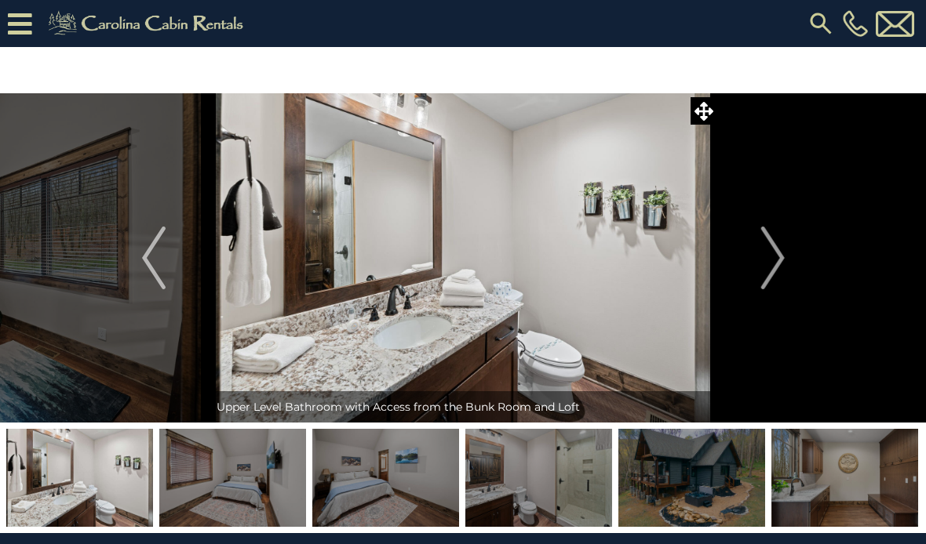
click at [777, 259] on img "Next" at bounding box center [772, 258] width 24 height 63
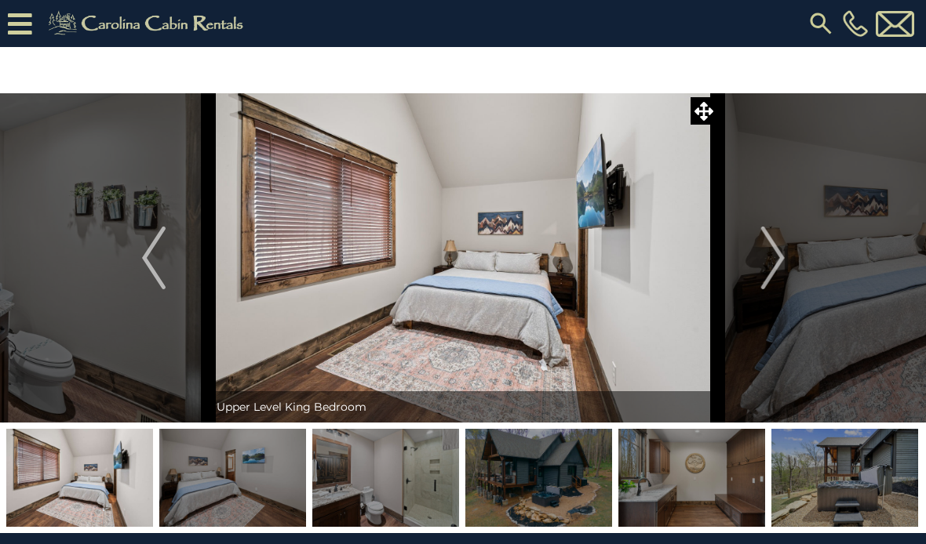
click at [773, 265] on img "Next" at bounding box center [772, 258] width 24 height 63
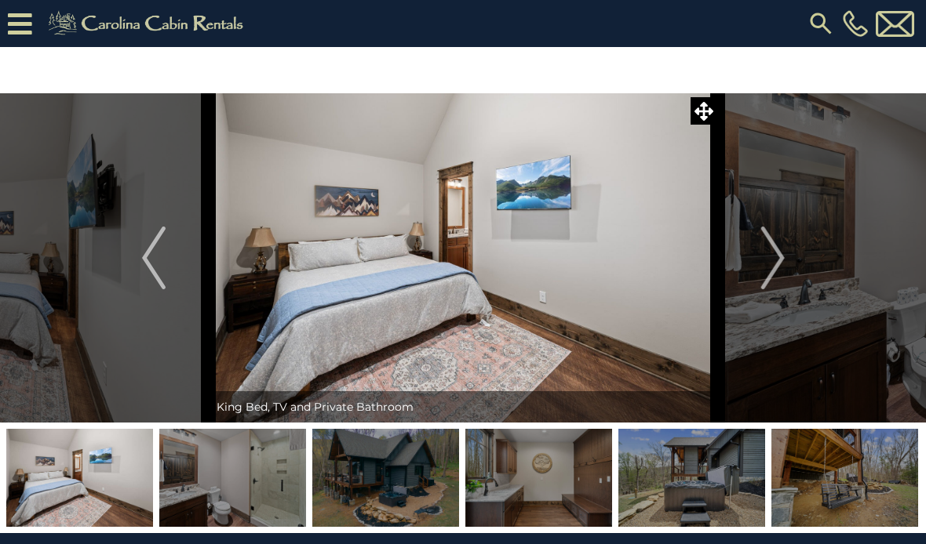
click at [774, 264] on img "Next" at bounding box center [772, 258] width 24 height 63
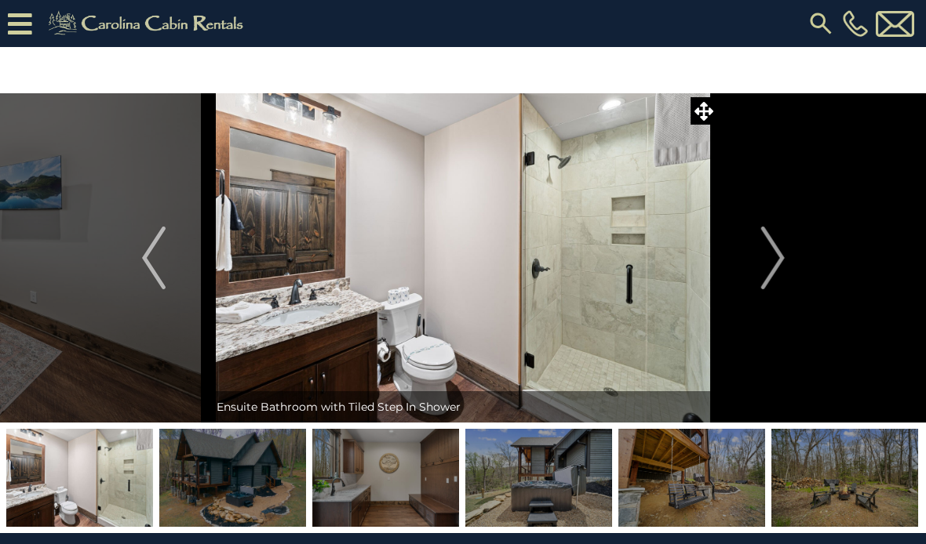
click at [775, 262] on img "Next" at bounding box center [772, 258] width 24 height 63
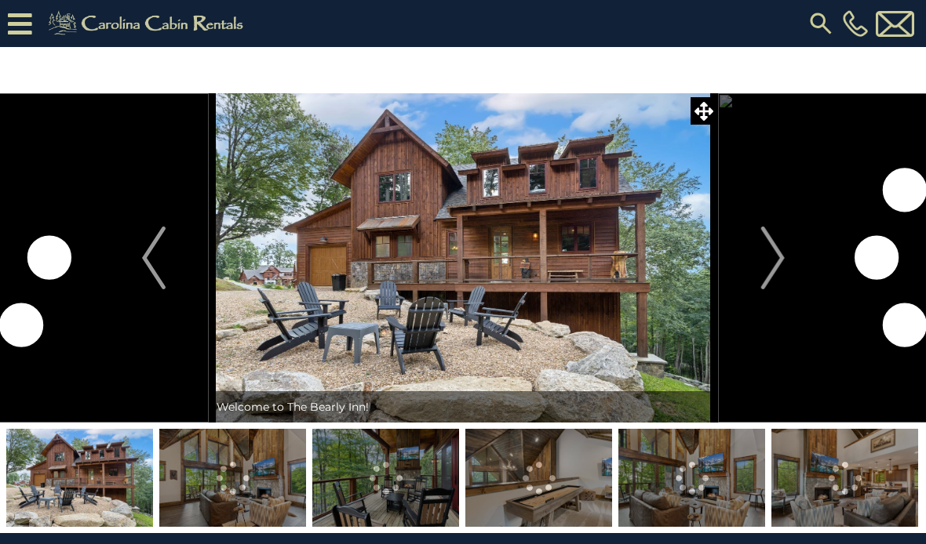
click at [773, 263] on img "Next" at bounding box center [772, 258] width 24 height 63
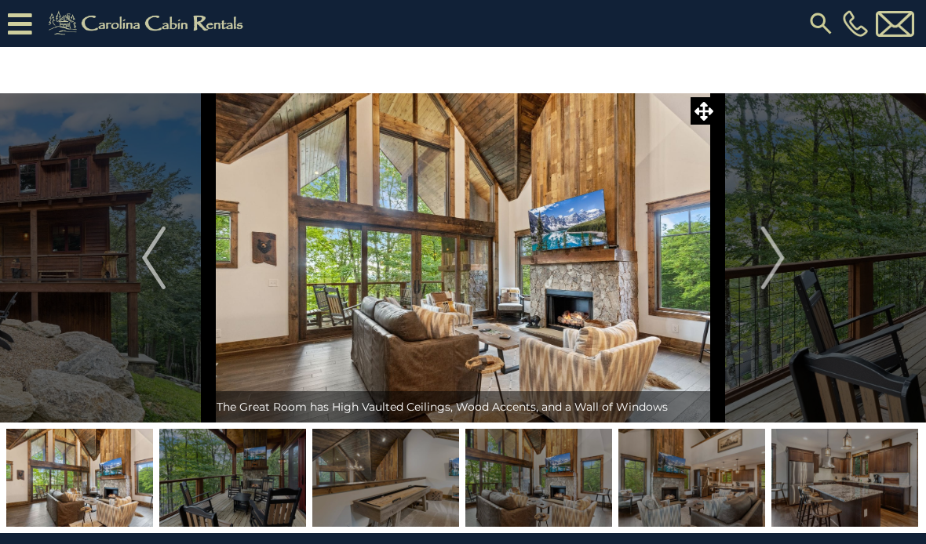
click at [766, 279] on img "Next" at bounding box center [772, 258] width 24 height 63
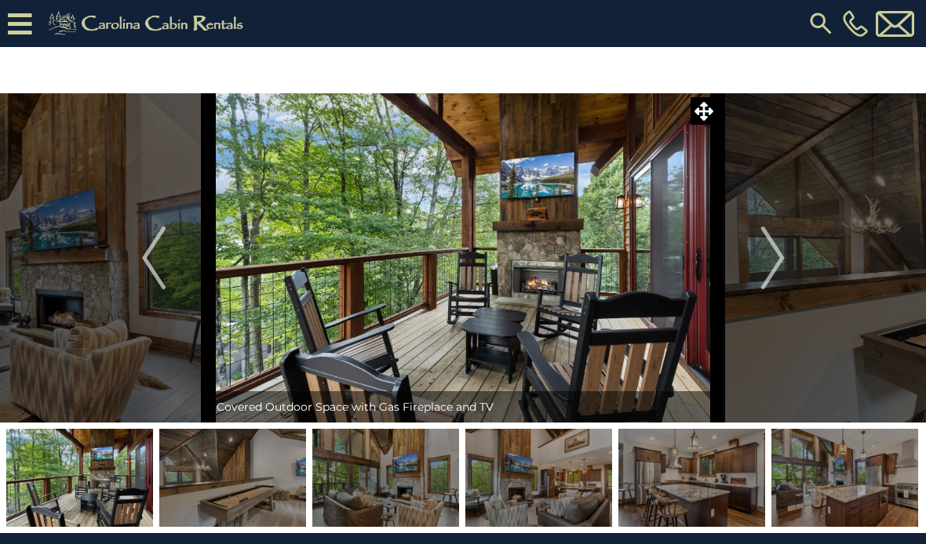
click at [773, 260] on img "Next" at bounding box center [772, 258] width 24 height 63
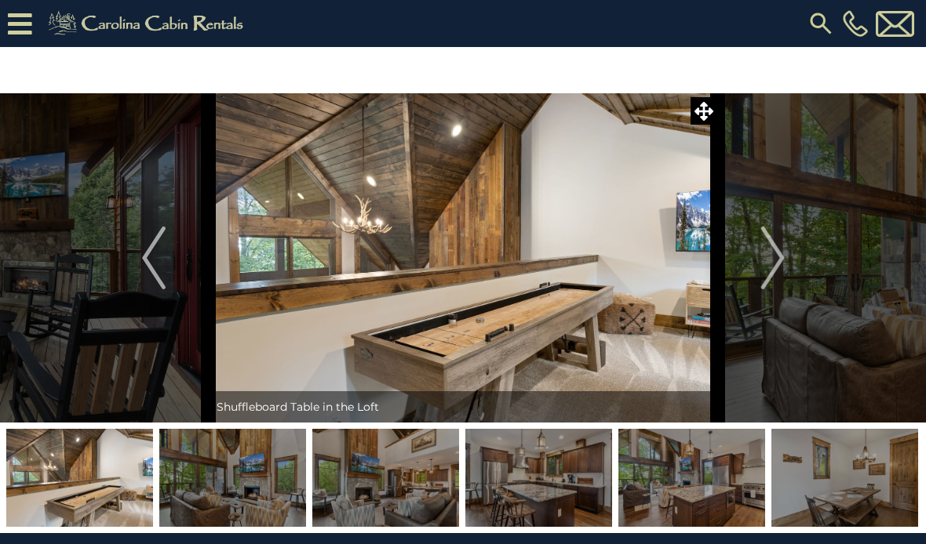
click at [766, 271] on img "Next" at bounding box center [772, 258] width 24 height 63
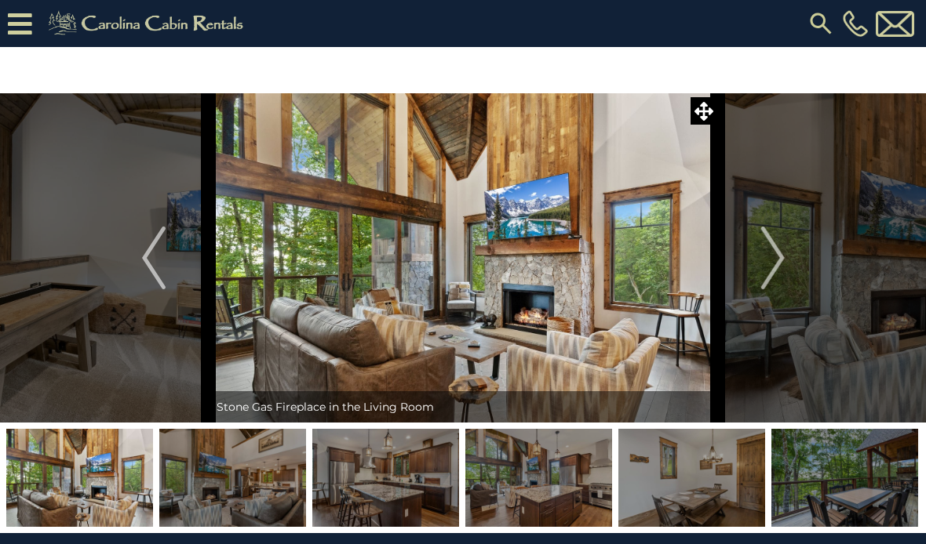
click at [774, 256] on img "Next" at bounding box center [772, 258] width 24 height 63
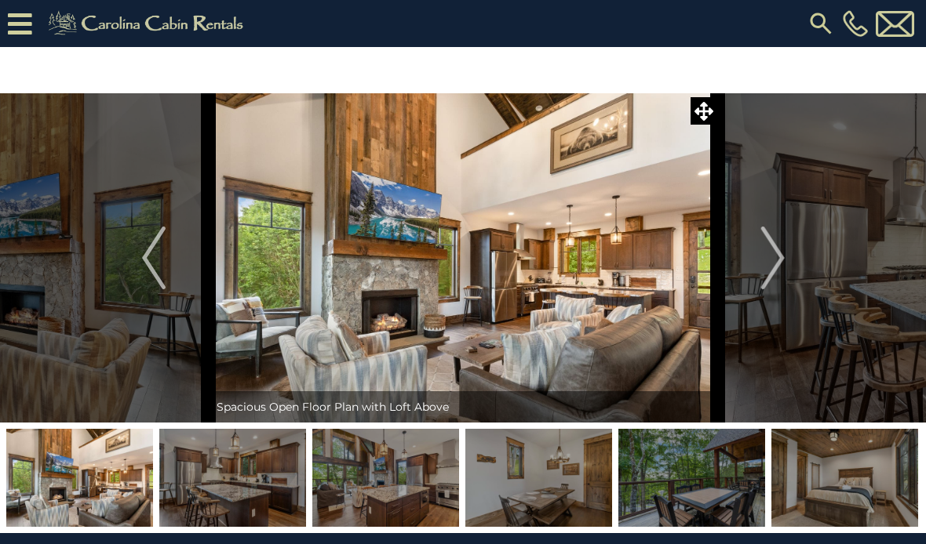
click at [785, 259] on button "Next" at bounding box center [773, 257] width 110 height 329
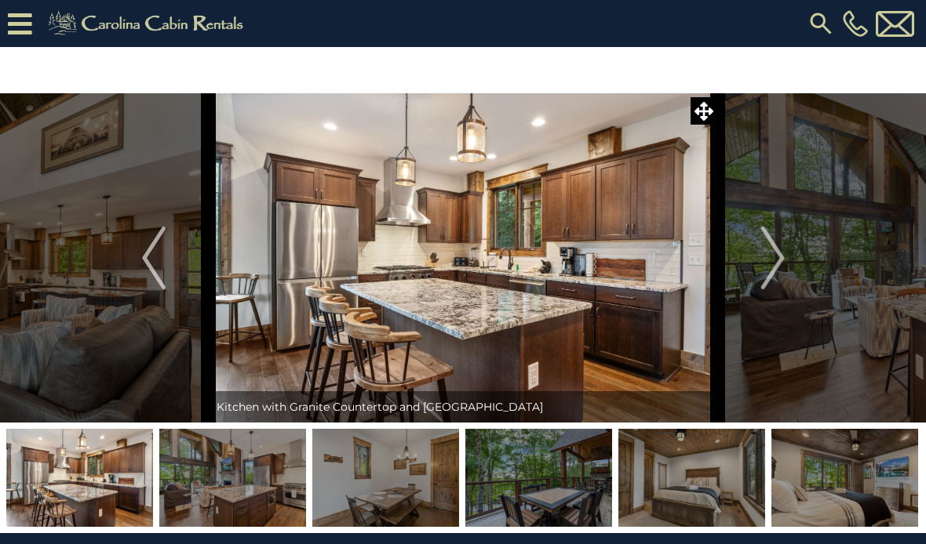
click at [773, 258] on img "Next" at bounding box center [772, 258] width 24 height 63
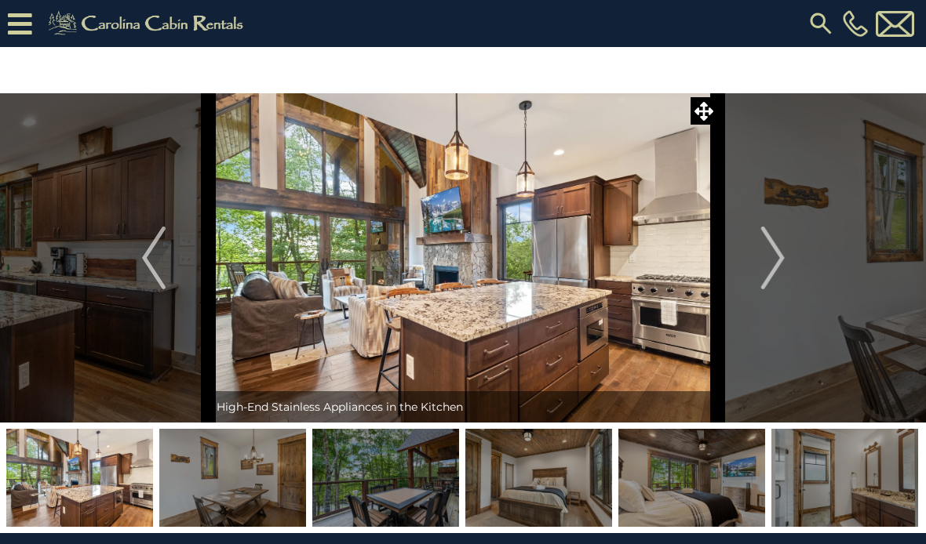
click at [784, 263] on img "Next" at bounding box center [772, 258] width 24 height 63
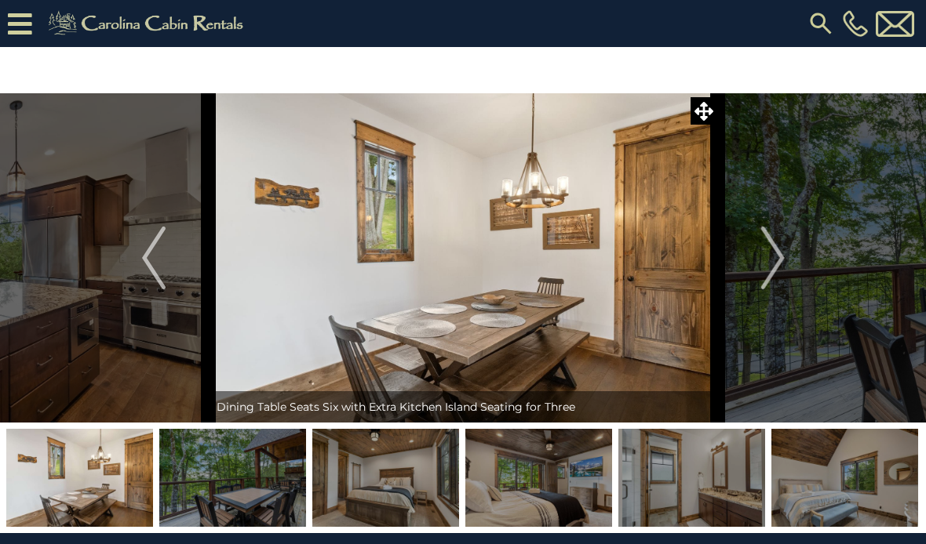
click at [777, 266] on img "Next" at bounding box center [772, 258] width 24 height 63
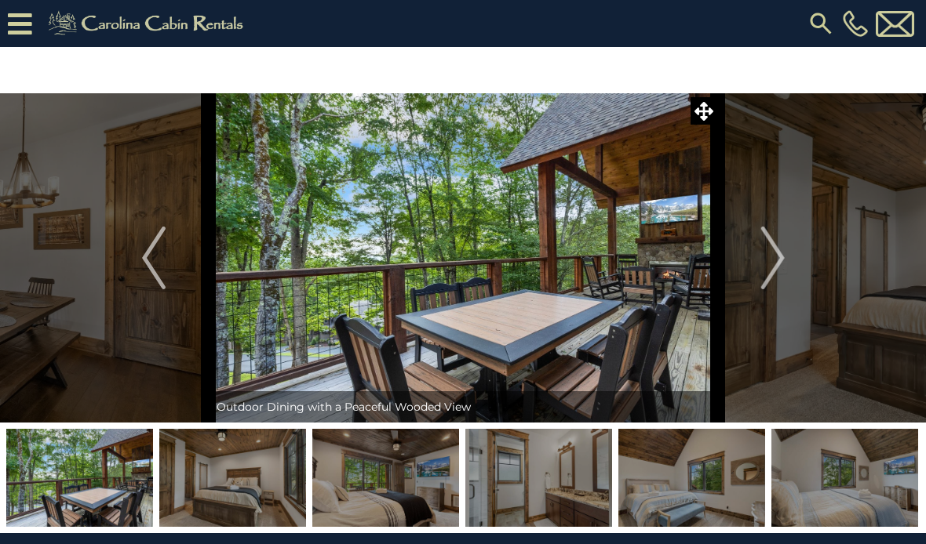
click at [778, 265] on img "Next" at bounding box center [772, 258] width 24 height 63
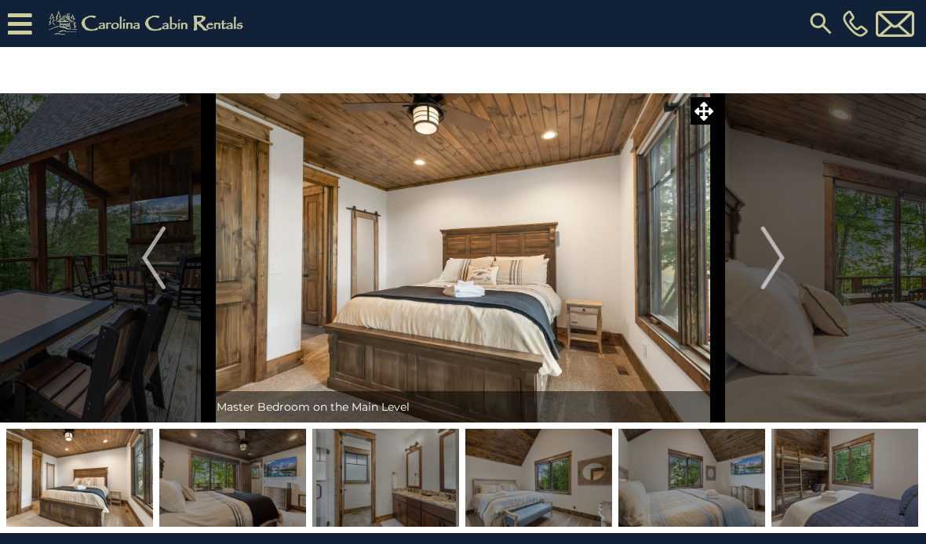
click at [771, 267] on img "Next" at bounding box center [772, 258] width 24 height 63
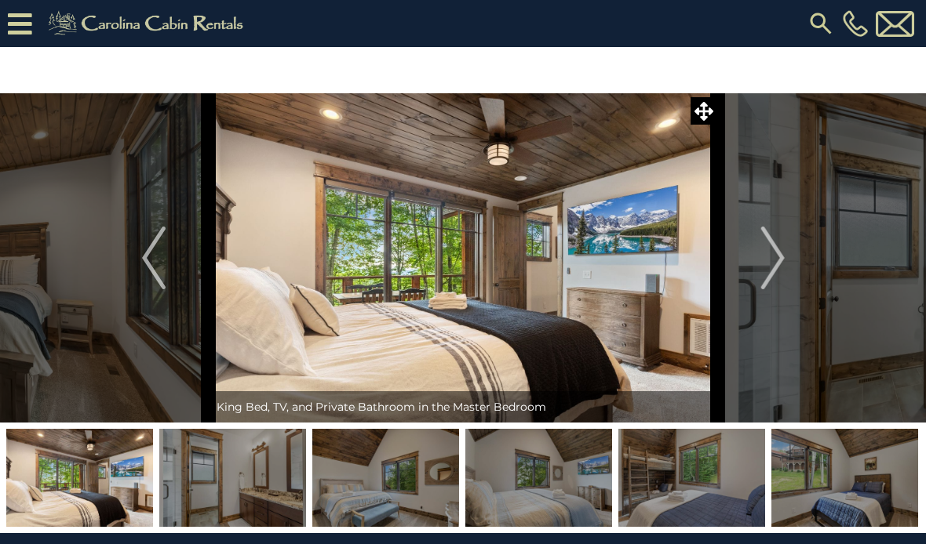
click at [773, 266] on img "Next" at bounding box center [772, 258] width 24 height 63
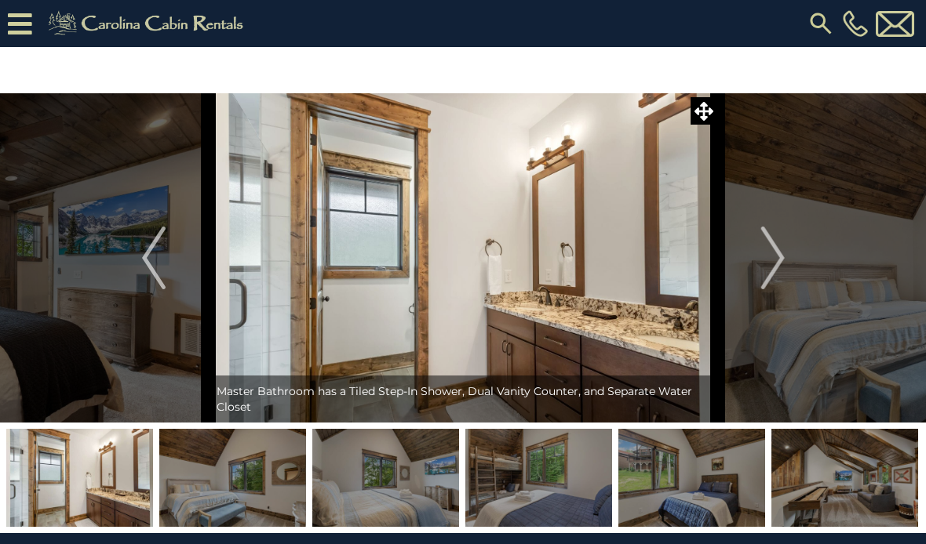
click at [769, 266] on img "Next" at bounding box center [772, 258] width 24 height 63
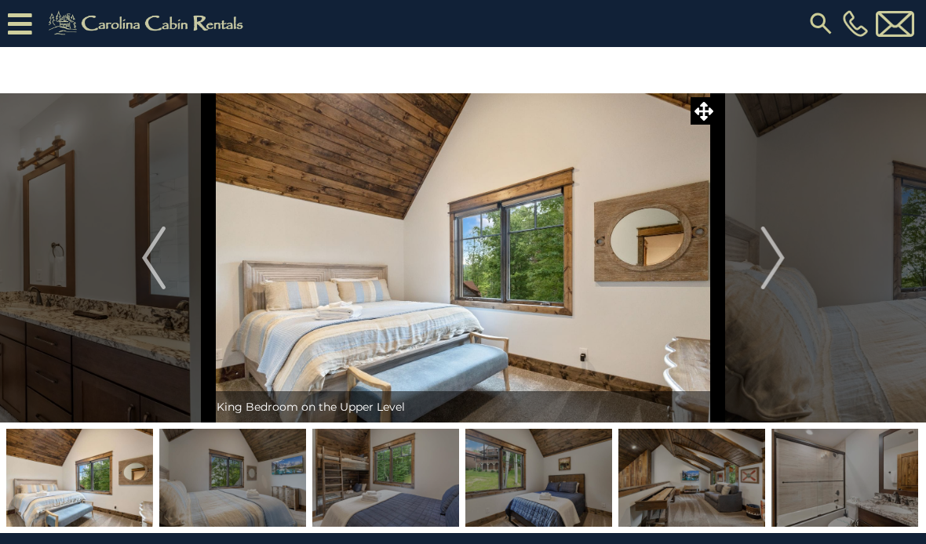
click at [776, 261] on img "Next" at bounding box center [772, 258] width 24 height 63
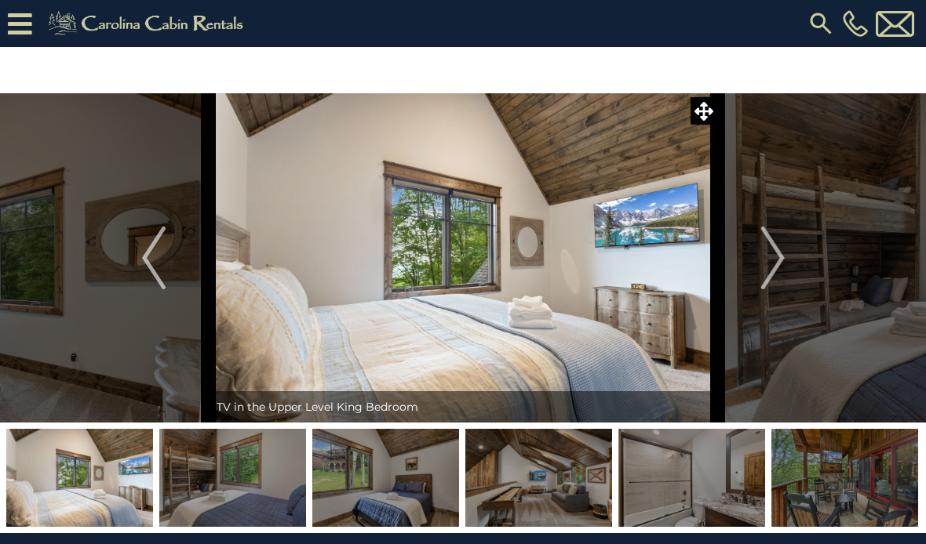
click at [769, 266] on img "Next" at bounding box center [772, 258] width 24 height 63
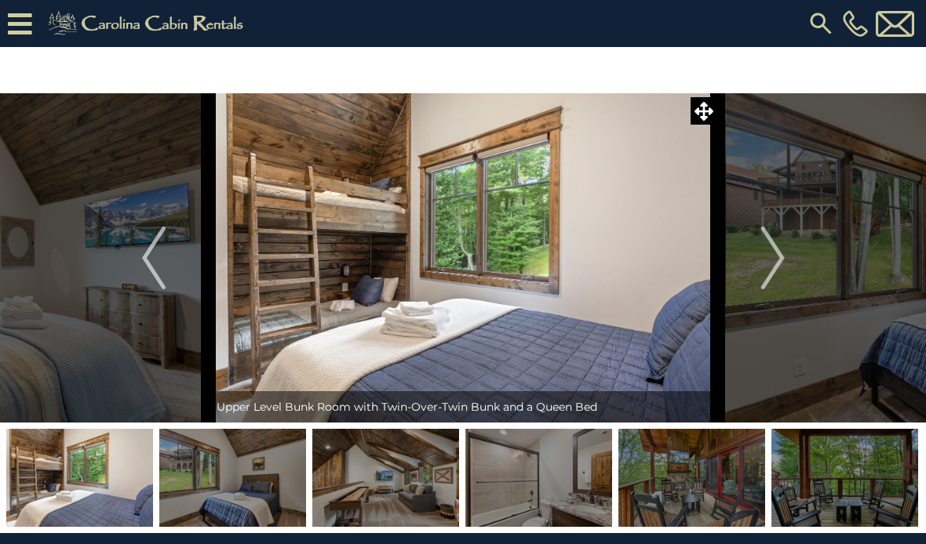
click at [766, 275] on img "Next" at bounding box center [772, 258] width 24 height 63
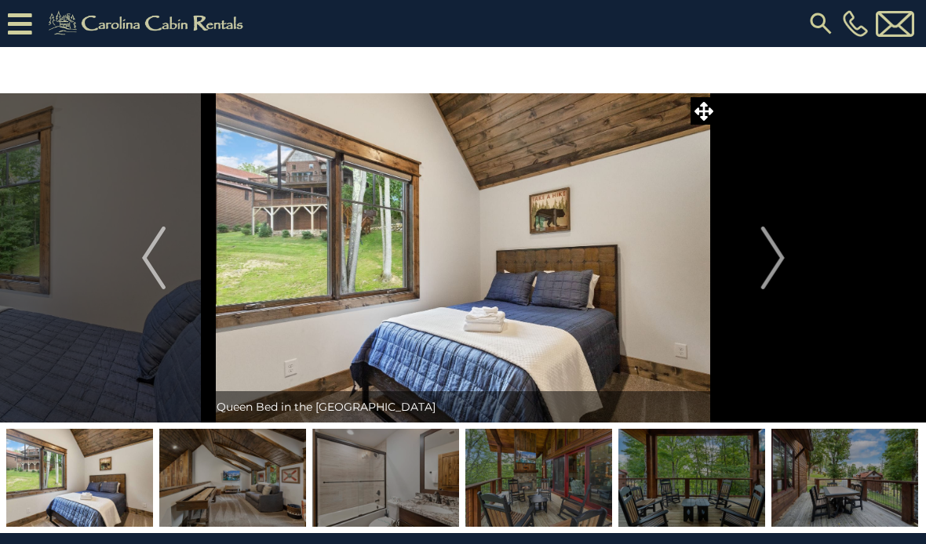
click at [164, 253] on img "Previous" at bounding box center [154, 258] width 24 height 63
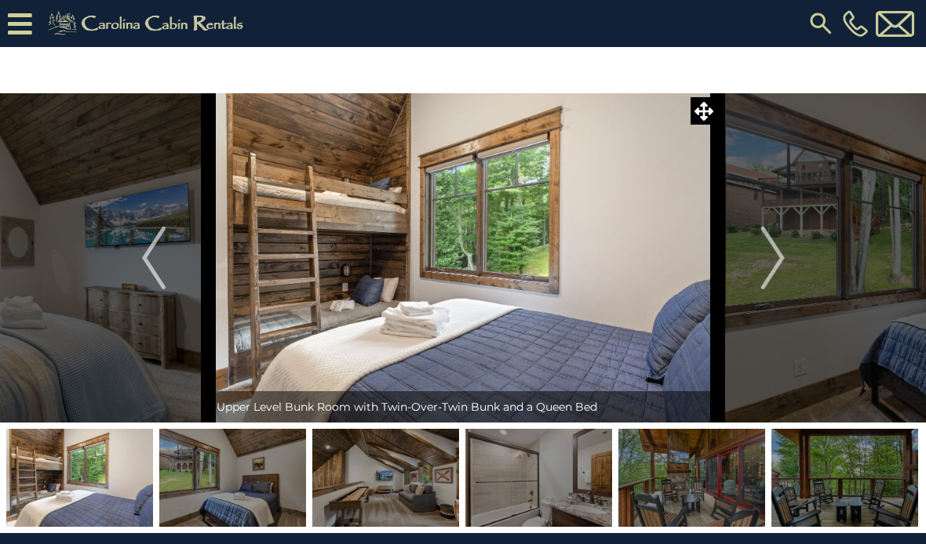
click at [770, 260] on img "Next" at bounding box center [772, 258] width 24 height 63
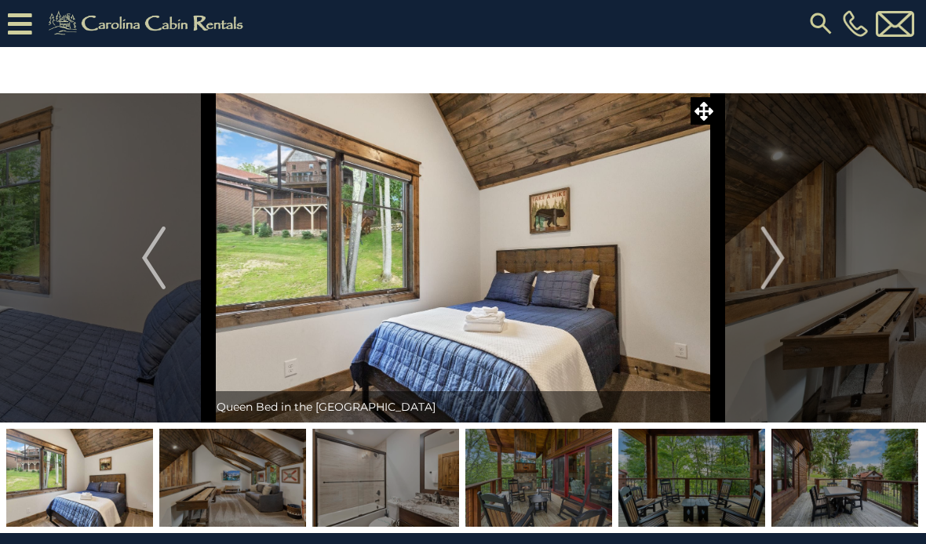
click at [777, 251] on img "Next" at bounding box center [772, 258] width 24 height 63
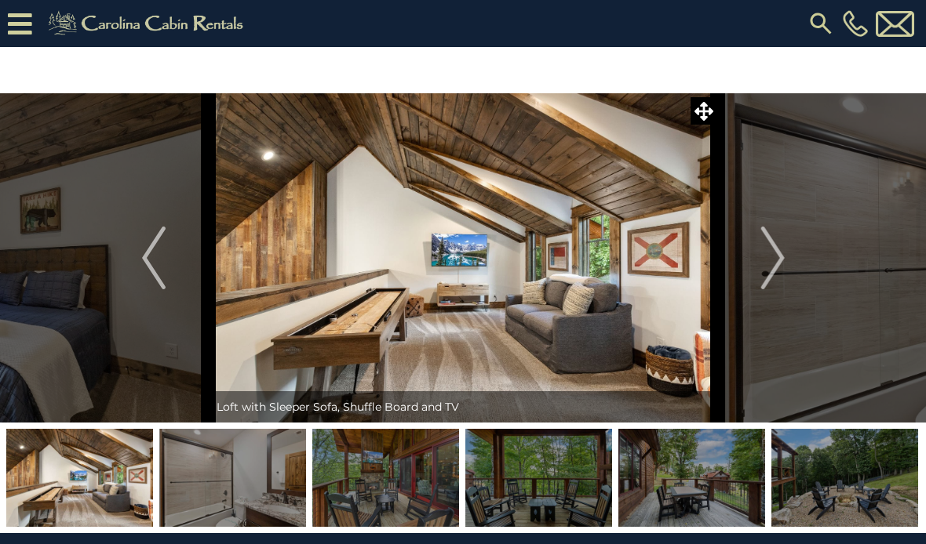
click at [770, 262] on img "Next" at bounding box center [772, 258] width 24 height 63
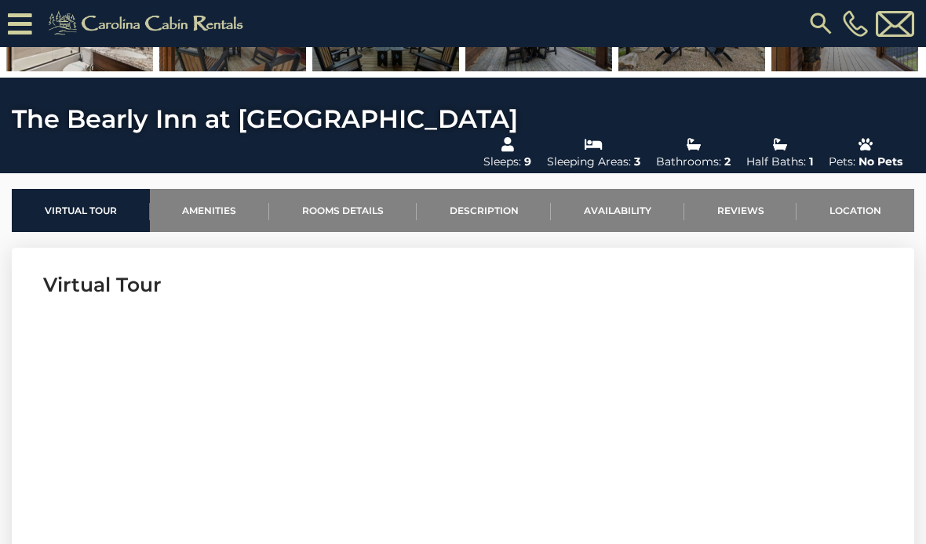
scroll to position [133, 0]
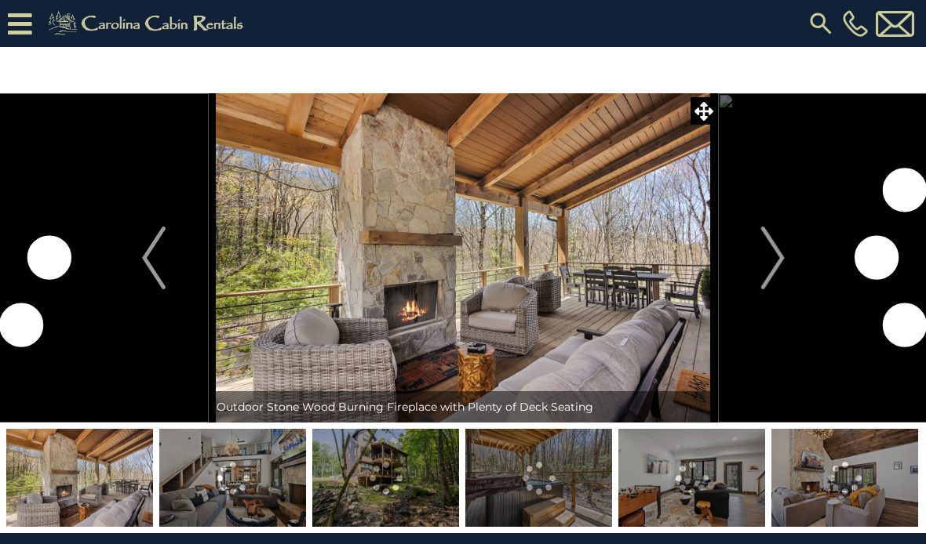
click at [750, 278] on button "Next" at bounding box center [773, 257] width 110 height 329
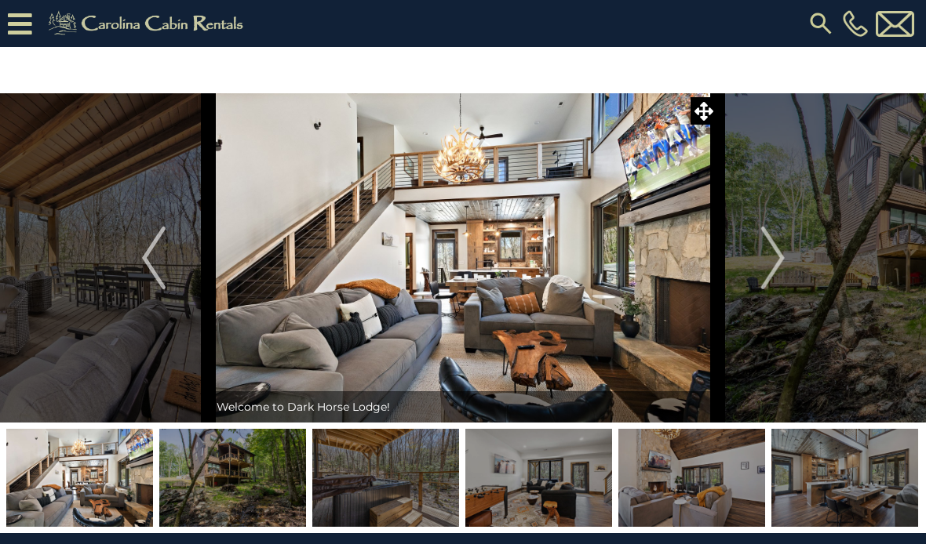
click at [766, 266] on img "Next" at bounding box center [772, 258] width 24 height 63
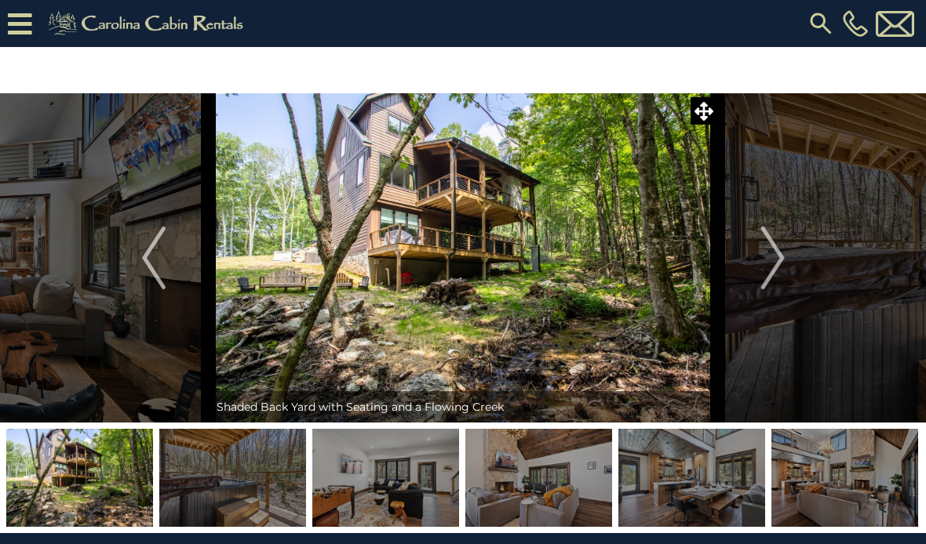
click at [774, 258] on img "Next" at bounding box center [772, 258] width 24 height 63
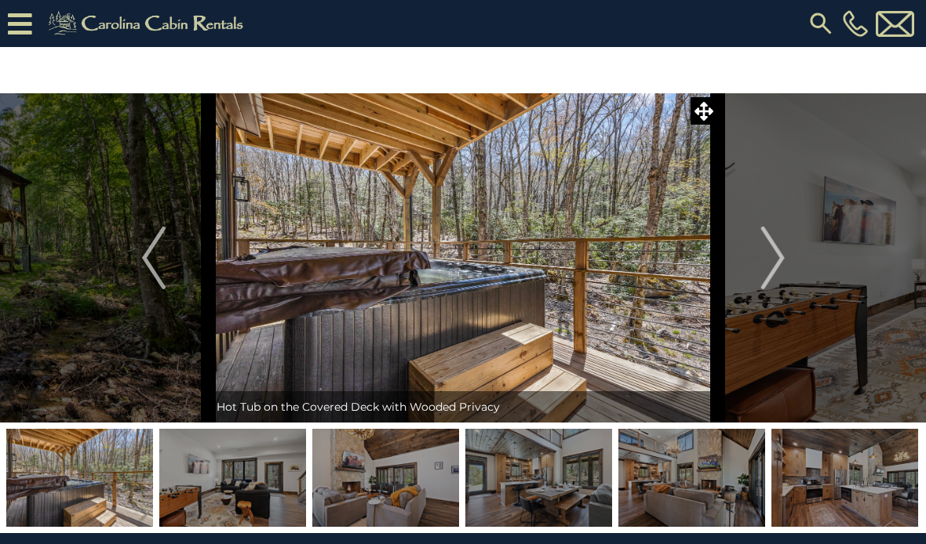
click at [766, 260] on img "Next" at bounding box center [772, 258] width 24 height 63
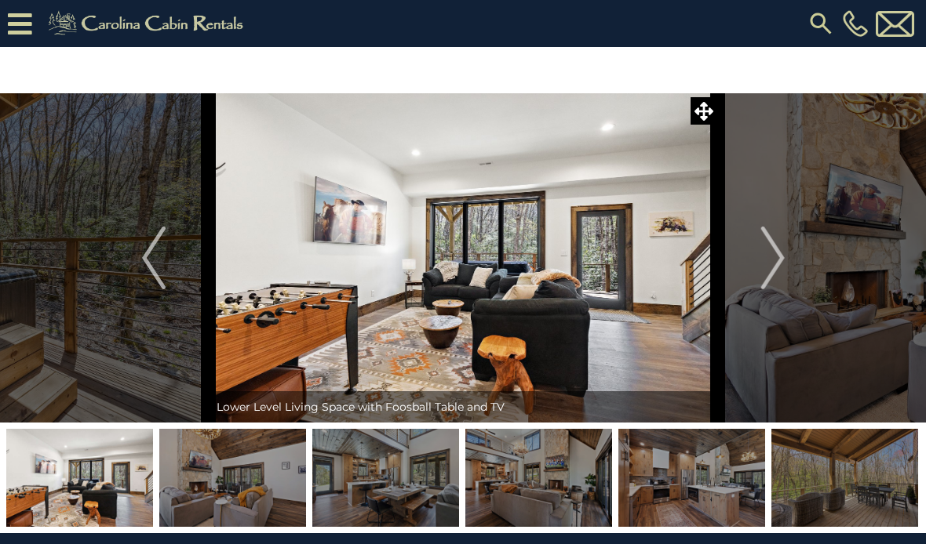
click at [776, 256] on img "Next" at bounding box center [772, 258] width 24 height 63
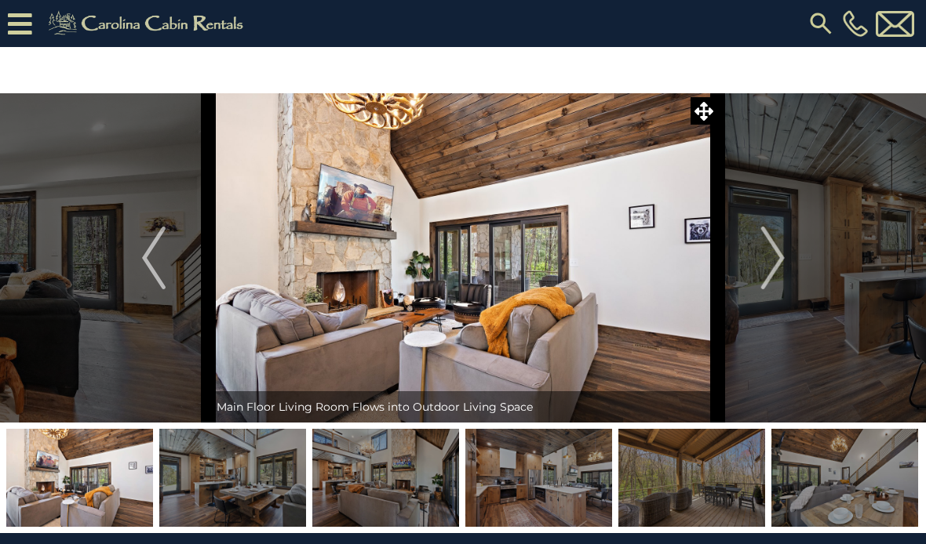
click at [766, 254] on img "Next" at bounding box center [772, 258] width 24 height 63
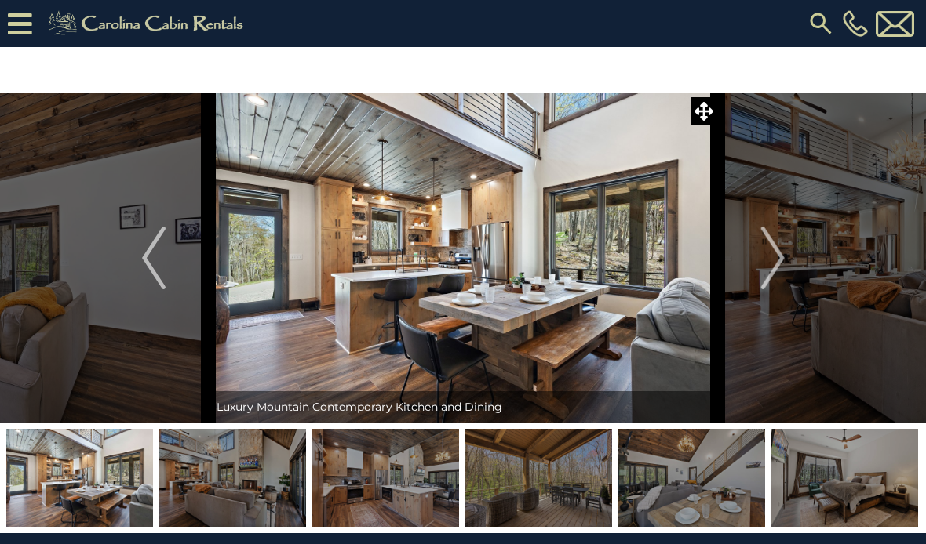
click at [768, 264] on img "Next" at bounding box center [772, 258] width 24 height 63
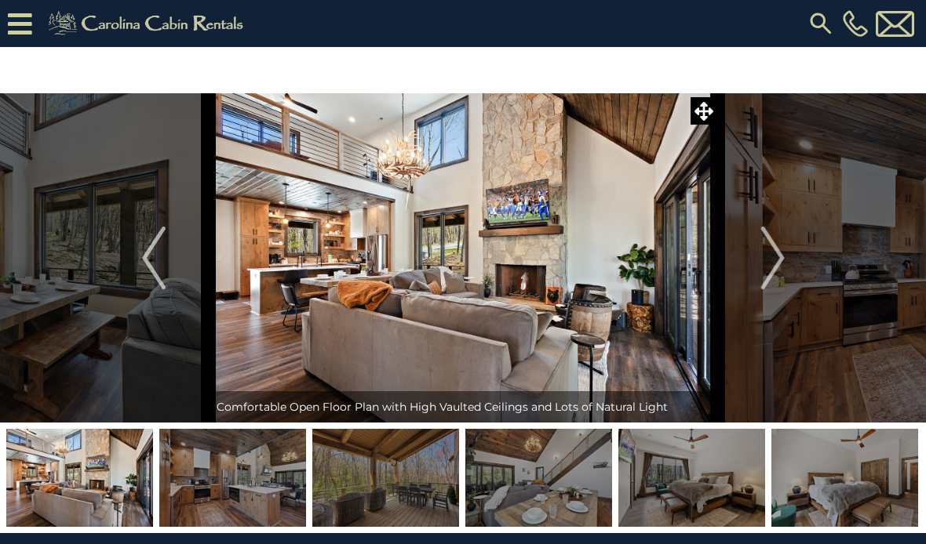
click at [768, 262] on img "Next" at bounding box center [772, 258] width 24 height 63
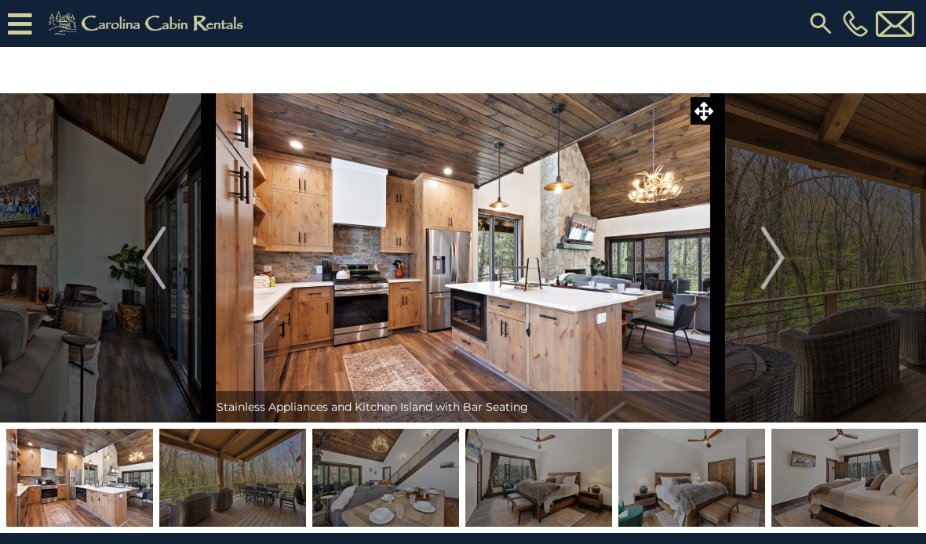
click at [766, 264] on img "Next" at bounding box center [772, 258] width 24 height 63
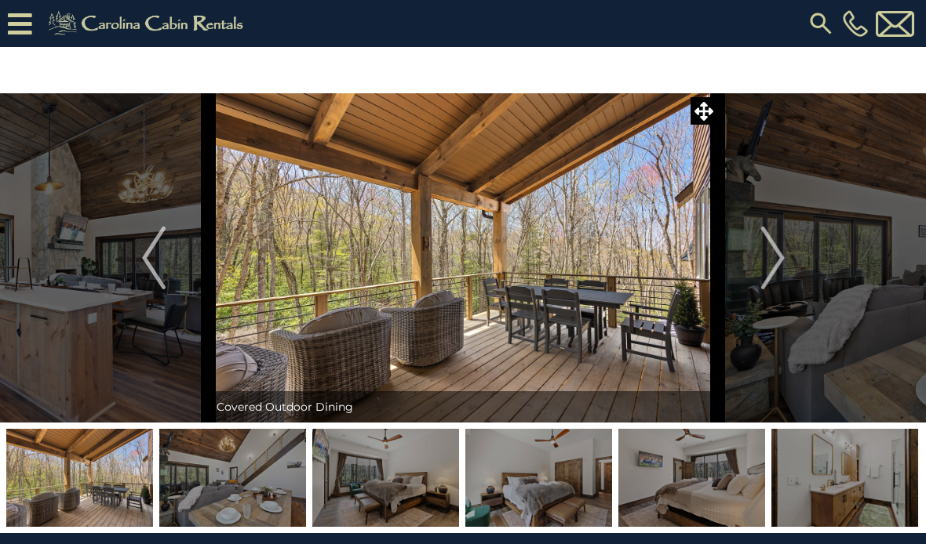
click at [769, 260] on img "Next" at bounding box center [772, 258] width 24 height 63
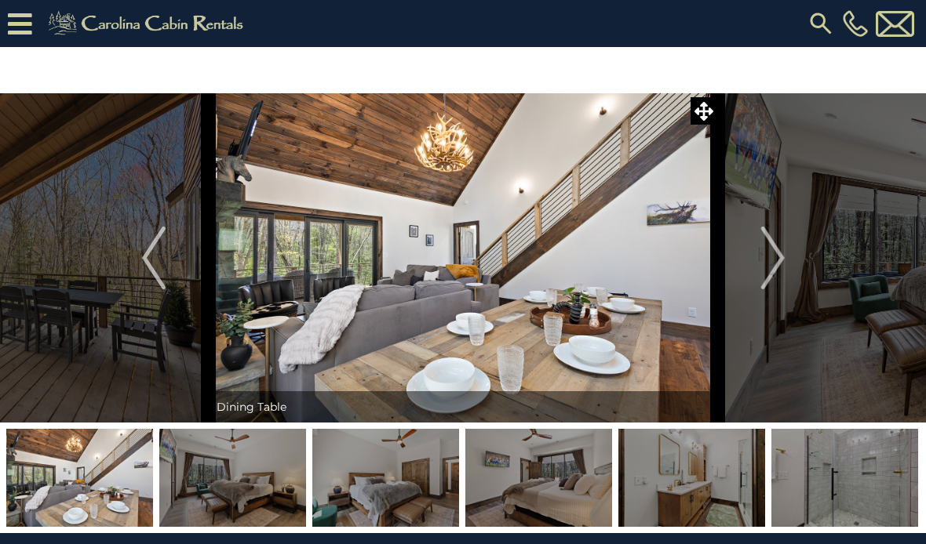
click at [773, 258] on img "Next" at bounding box center [772, 258] width 24 height 63
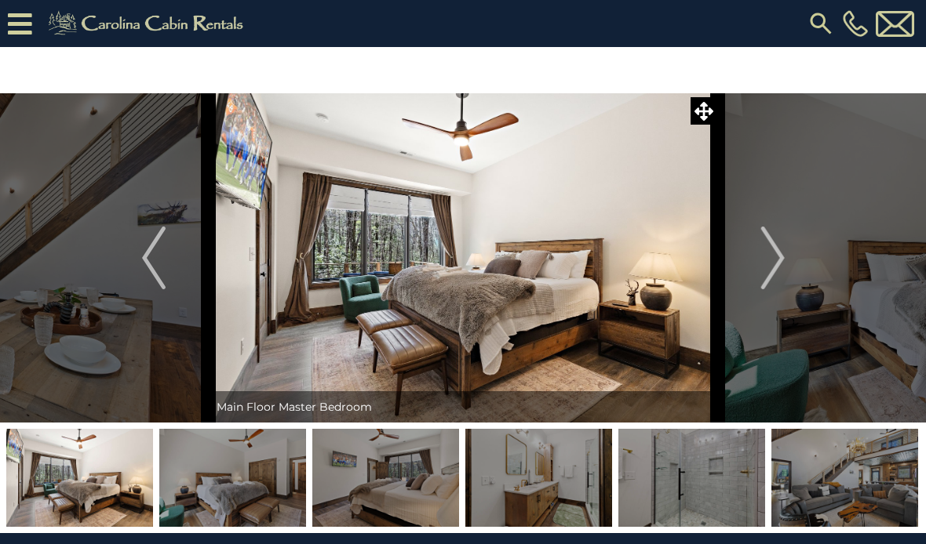
click at [775, 263] on img "Next" at bounding box center [772, 258] width 24 height 63
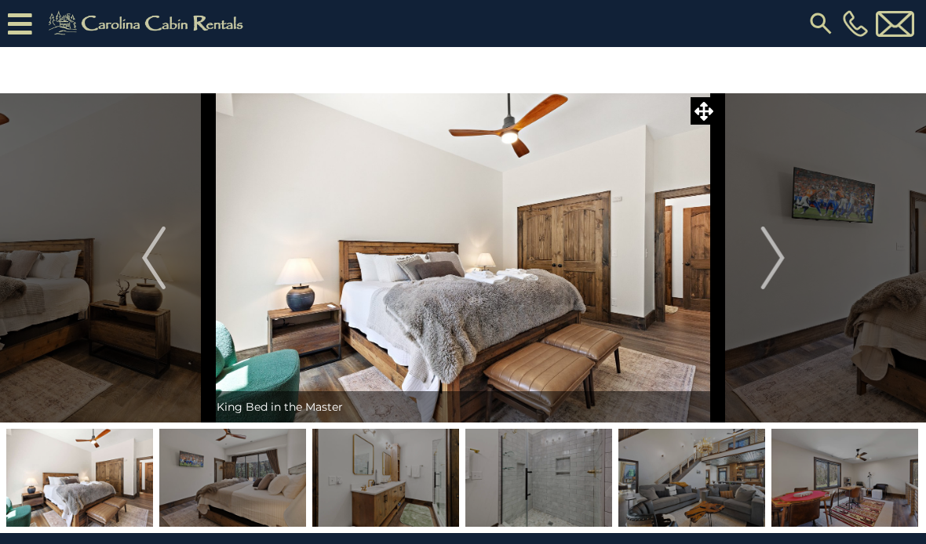
click at [772, 262] on img "Next" at bounding box center [772, 258] width 24 height 63
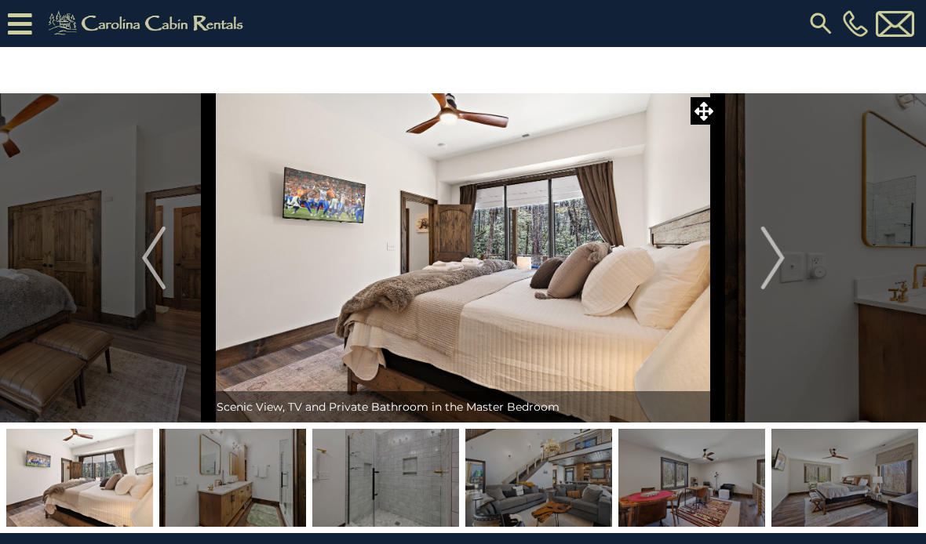
click at [769, 264] on img "Next" at bounding box center [772, 258] width 24 height 63
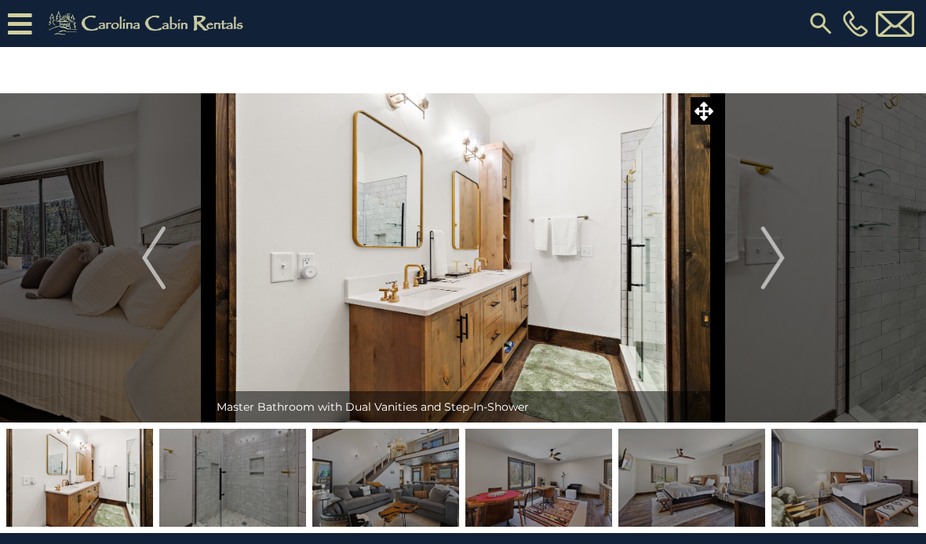
click at [773, 264] on img "Next" at bounding box center [772, 258] width 24 height 63
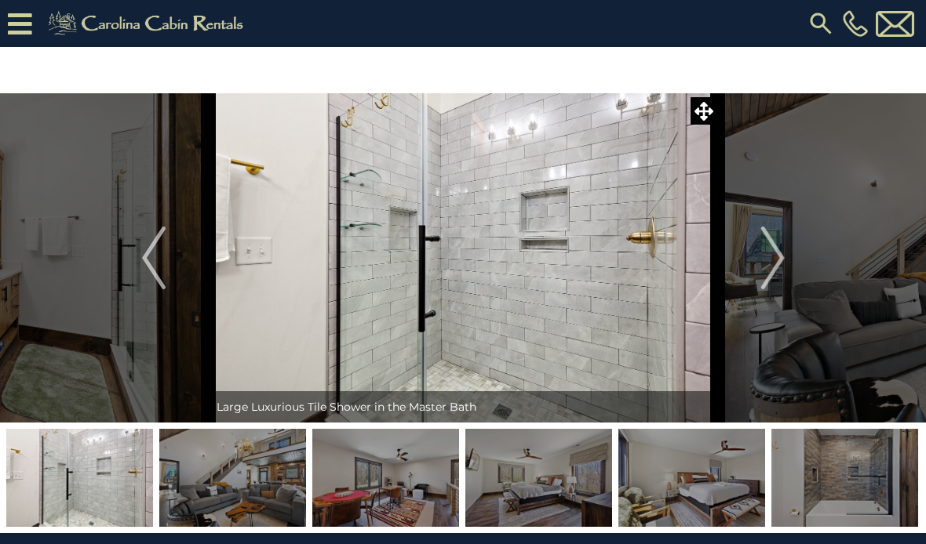
click at [777, 260] on img "Next" at bounding box center [772, 258] width 24 height 63
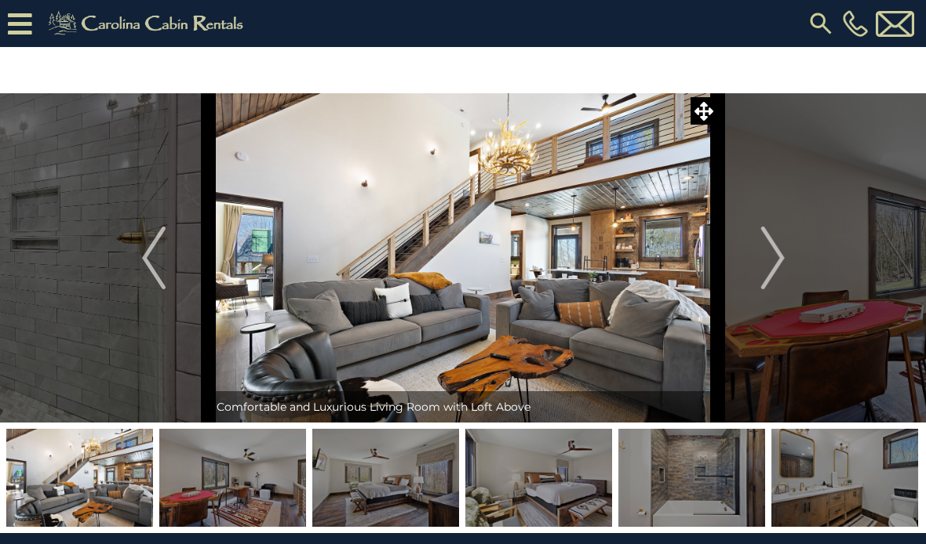
click at [778, 257] on img "Next" at bounding box center [772, 258] width 24 height 63
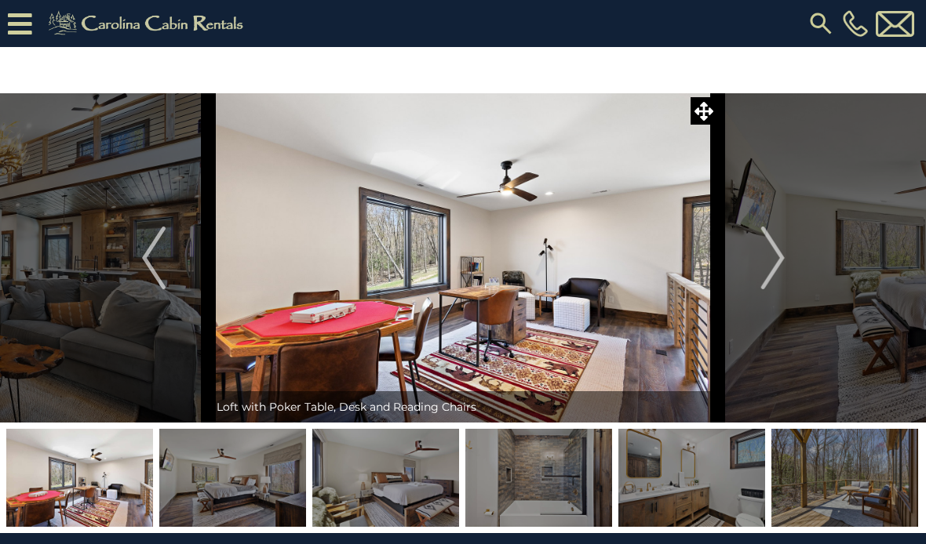
click at [773, 264] on img "Next" at bounding box center [772, 258] width 24 height 63
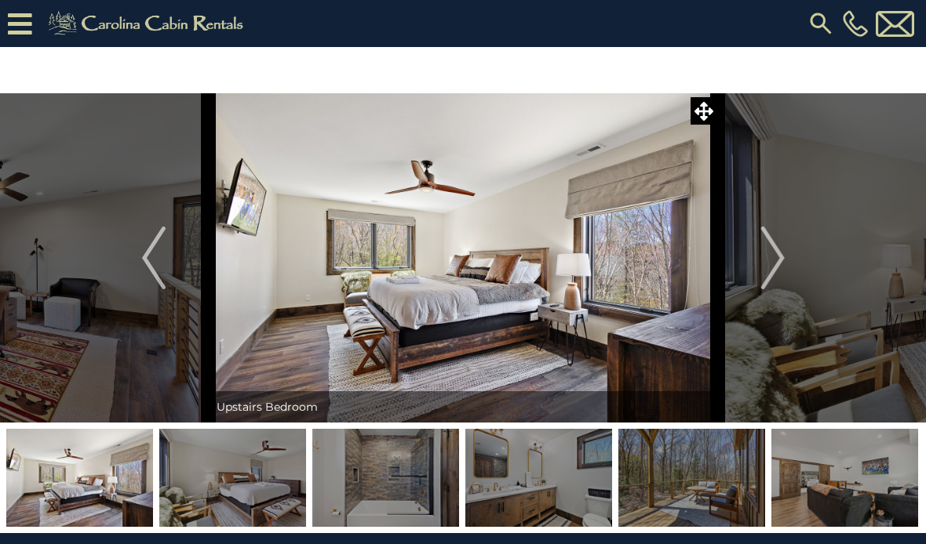
click at [773, 264] on img "Next" at bounding box center [772, 258] width 24 height 63
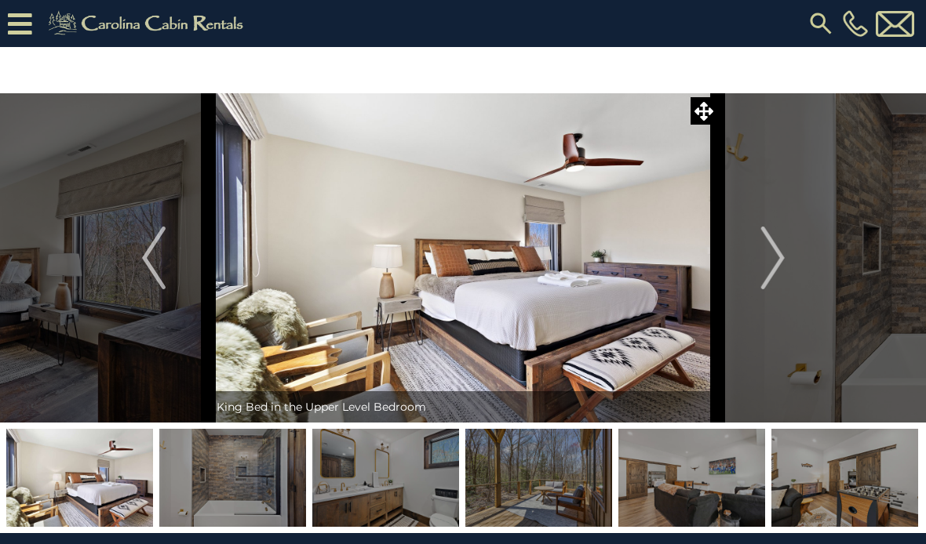
click at [776, 260] on img "Next" at bounding box center [772, 258] width 24 height 63
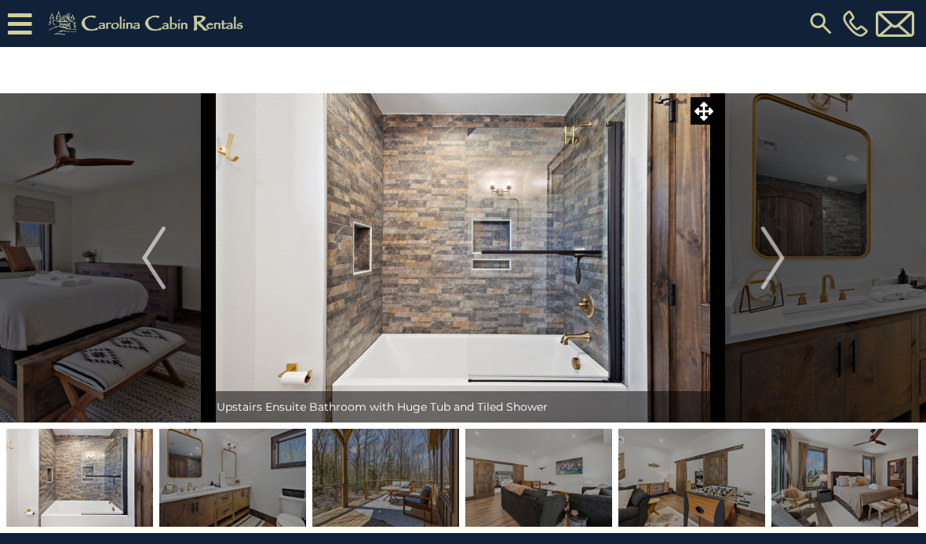
click at [771, 267] on img "Next" at bounding box center [772, 258] width 24 height 63
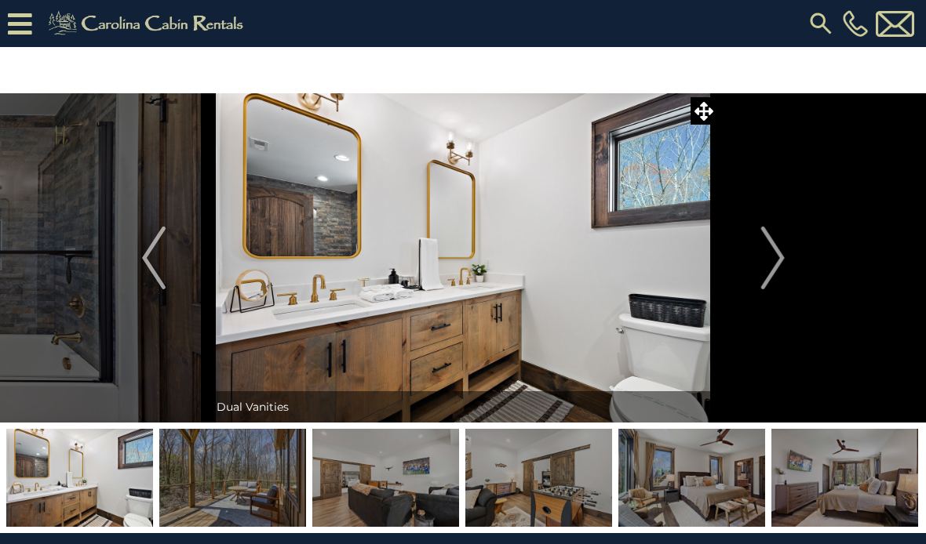
click at [773, 266] on img "Next" at bounding box center [772, 258] width 24 height 63
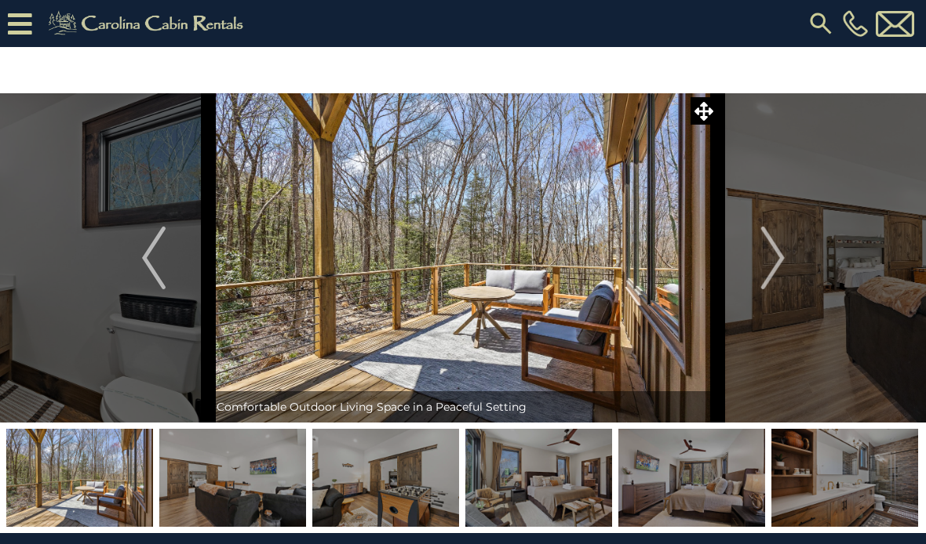
click at [767, 270] on img "Next" at bounding box center [772, 258] width 24 height 63
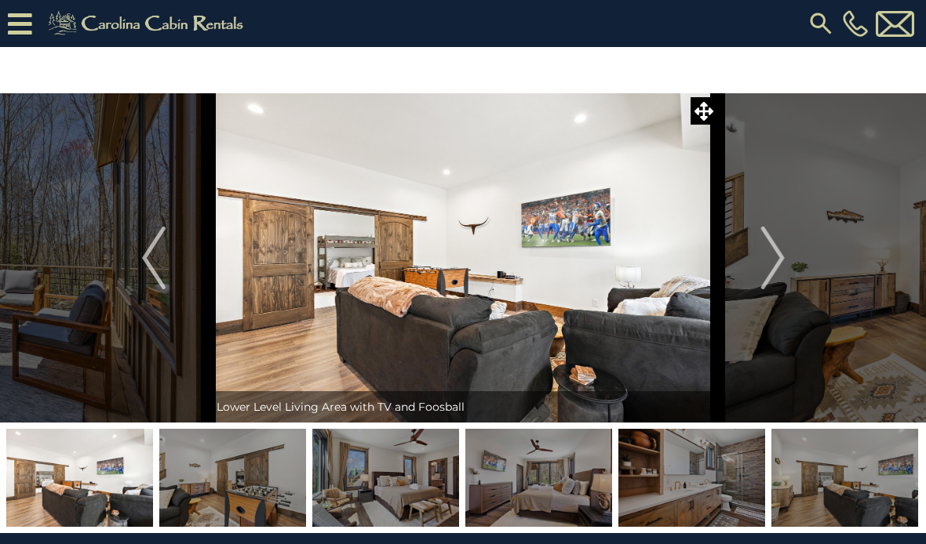
click at [774, 260] on img "Next" at bounding box center [772, 258] width 24 height 63
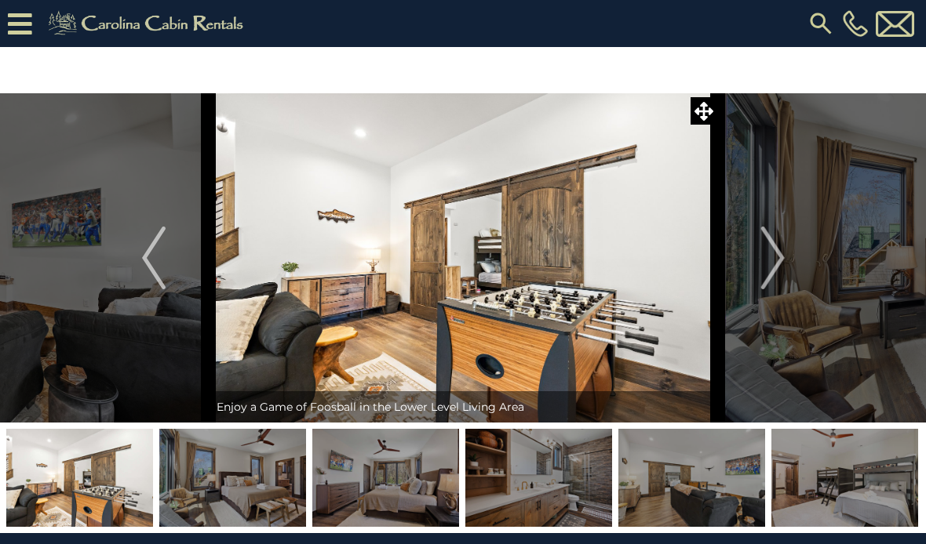
click at [771, 260] on img "Next" at bounding box center [772, 258] width 24 height 63
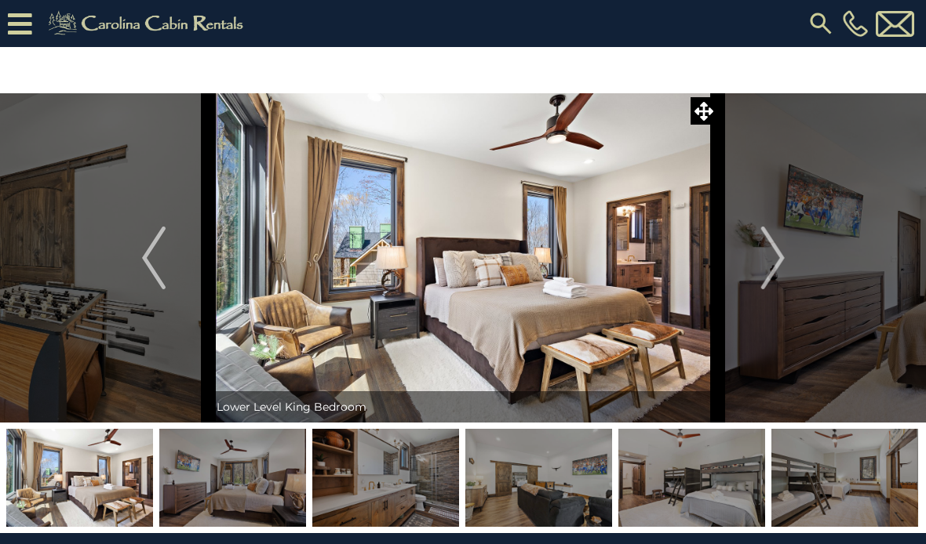
click at [773, 260] on img "Next" at bounding box center [772, 258] width 24 height 63
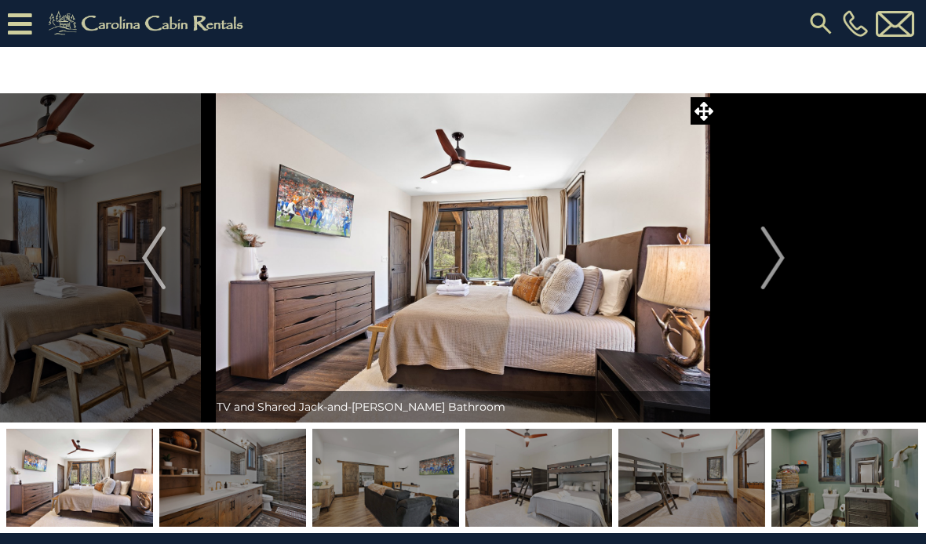
click at [774, 256] on img "Next" at bounding box center [772, 258] width 24 height 63
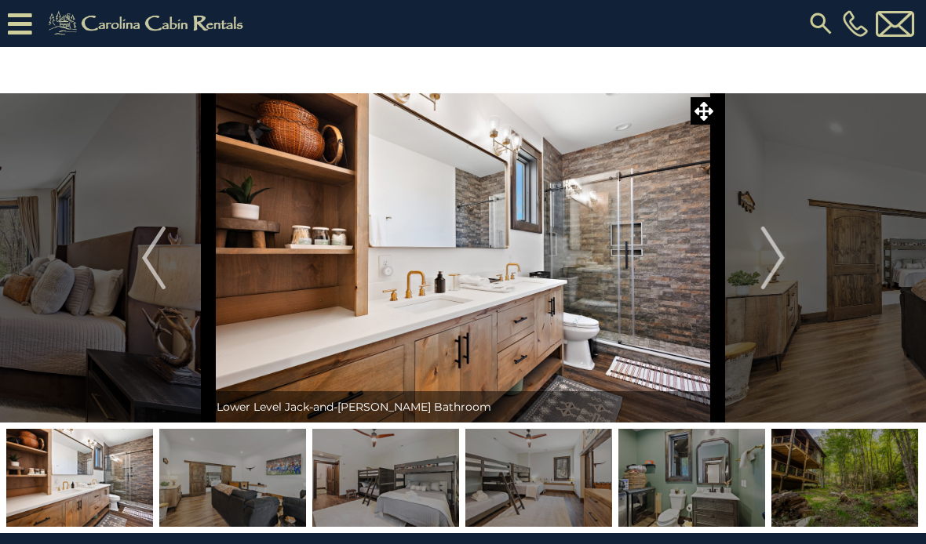
click at [775, 260] on img "Next" at bounding box center [772, 258] width 24 height 63
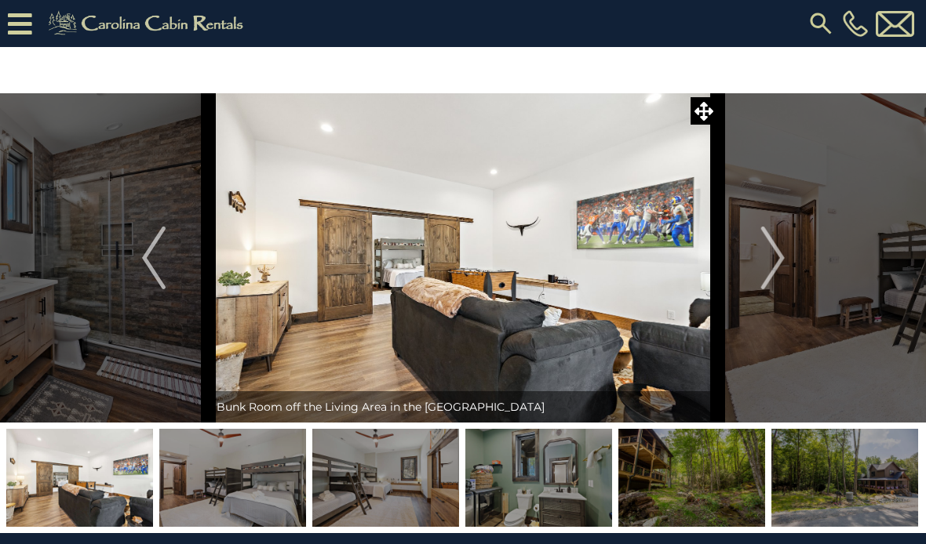
click at [769, 249] on img "Next" at bounding box center [772, 258] width 24 height 63
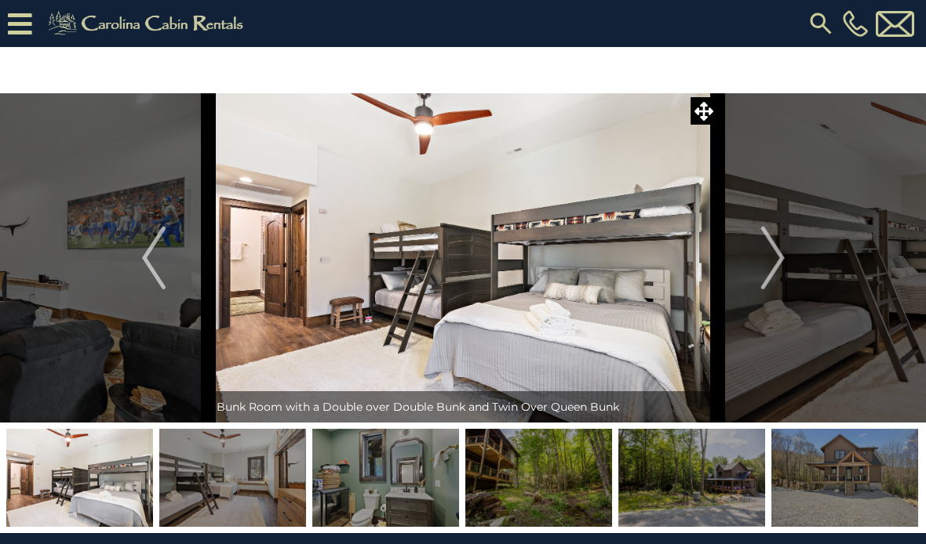
click at [773, 277] on img "Next" at bounding box center [772, 258] width 24 height 63
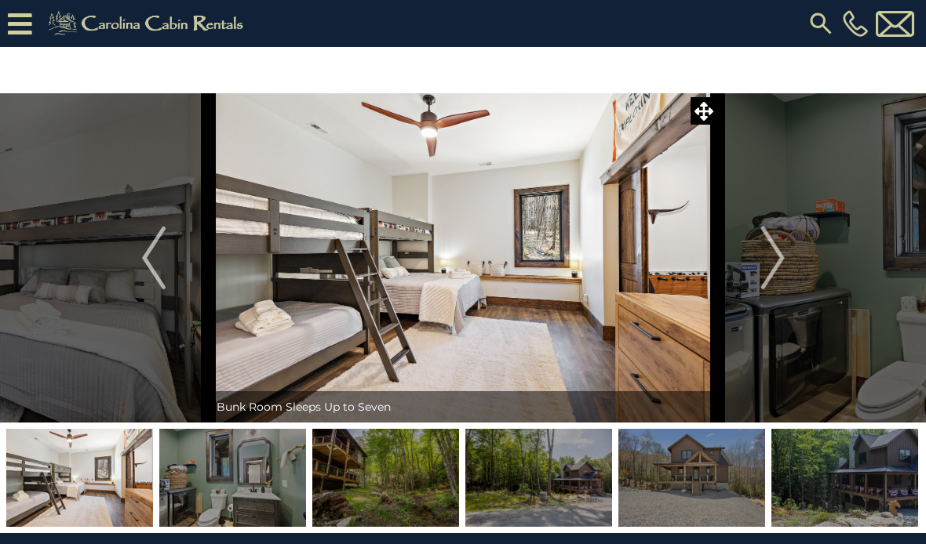
click at [780, 273] on img "Next" at bounding box center [772, 258] width 24 height 63
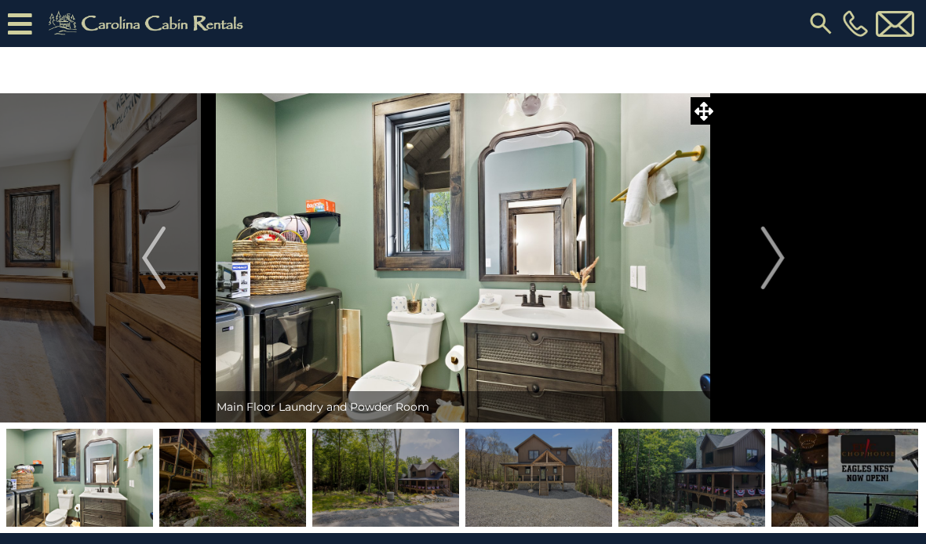
click at [777, 260] on img "Next" at bounding box center [772, 258] width 24 height 63
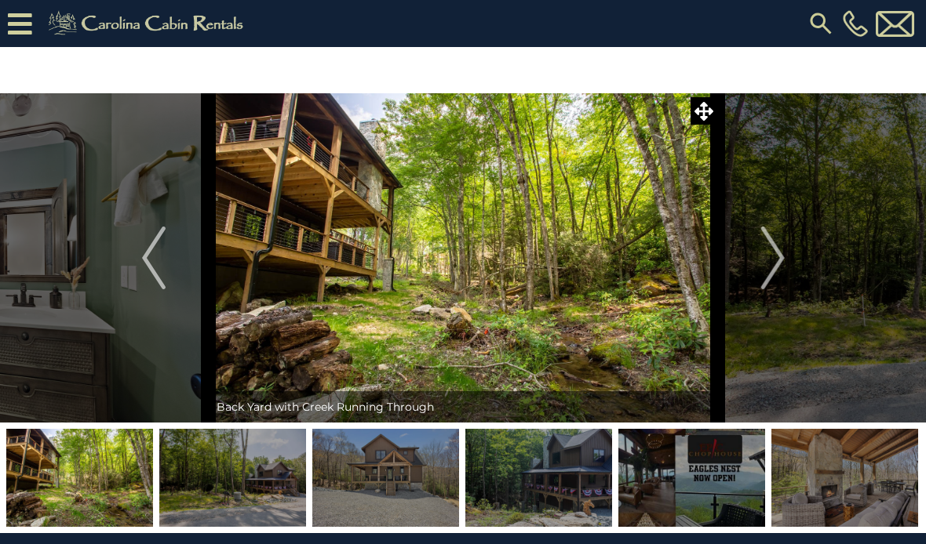
click at [782, 259] on img "Next" at bounding box center [772, 258] width 24 height 63
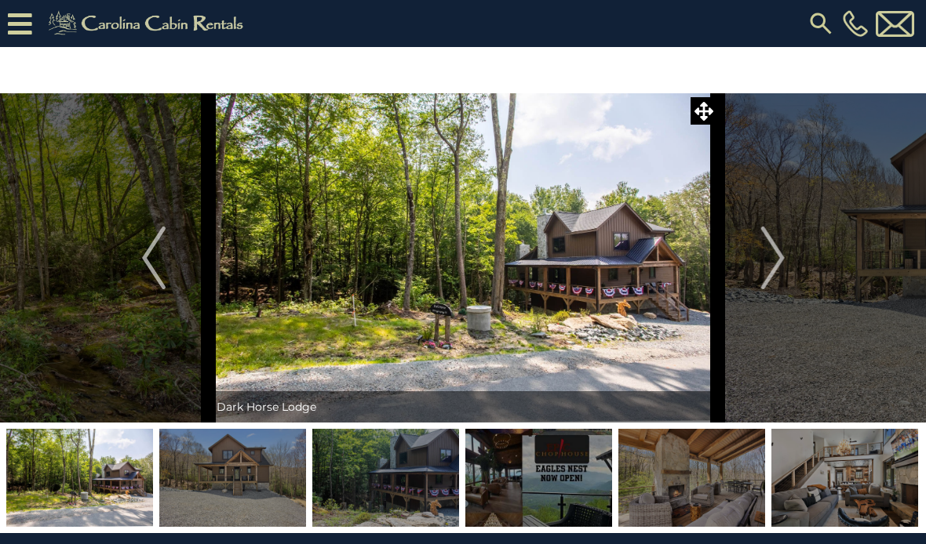
click at [770, 262] on img "Next" at bounding box center [772, 258] width 24 height 63
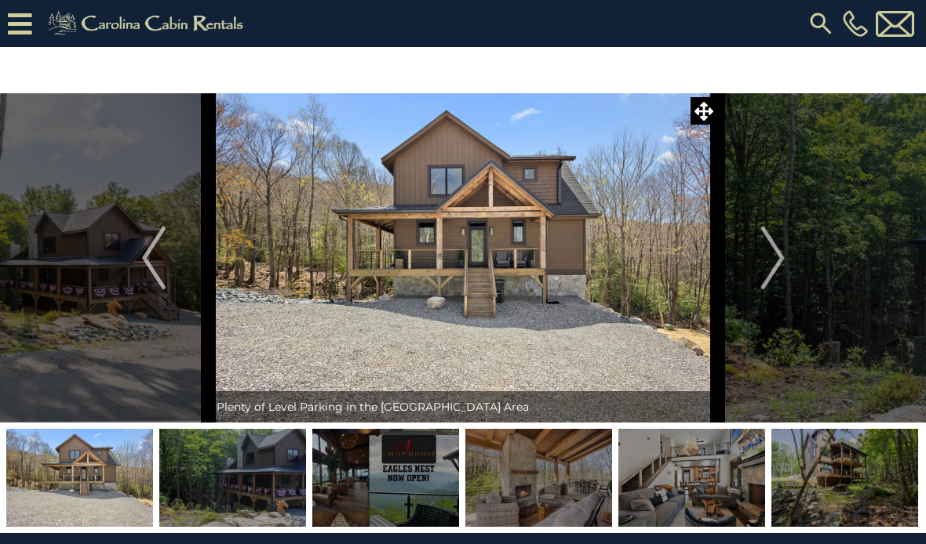
click at [777, 260] on img "Next" at bounding box center [772, 258] width 24 height 63
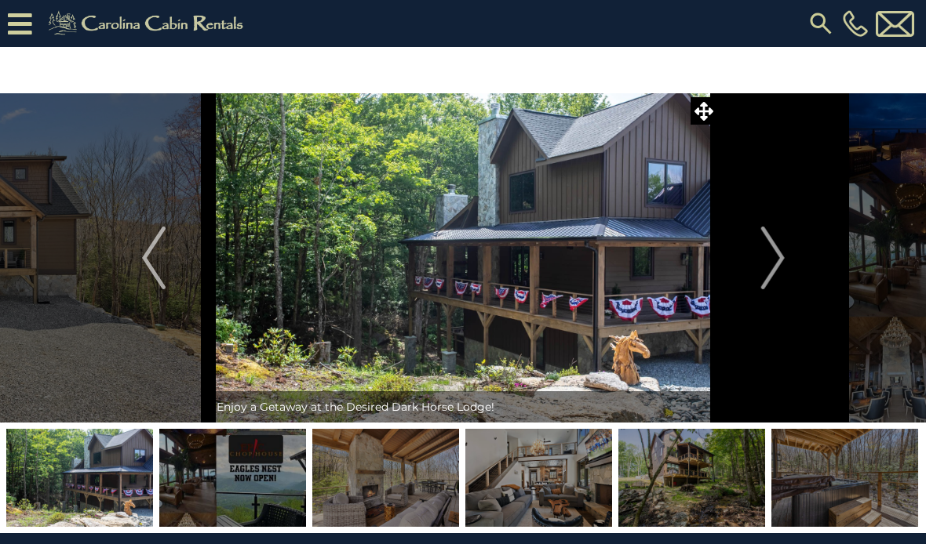
click at [777, 264] on img "Next" at bounding box center [772, 258] width 24 height 63
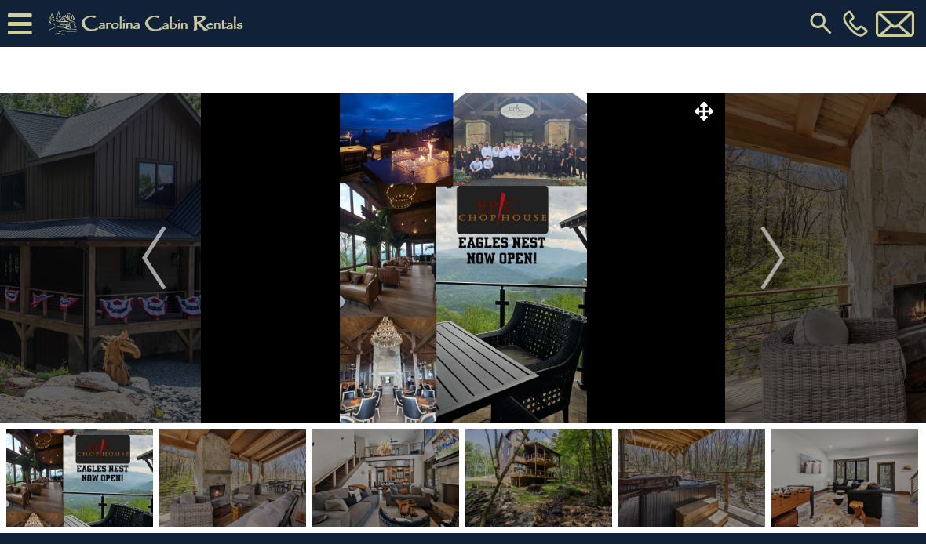
click at [778, 269] on img "Next" at bounding box center [772, 258] width 24 height 63
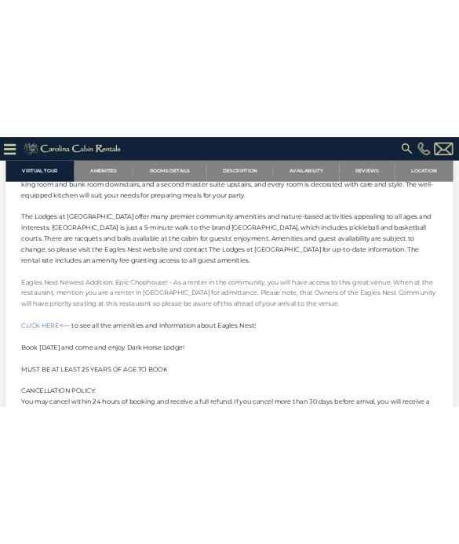
scroll to position [883, 0]
